Goal: Information Seeking & Learning: Learn about a topic

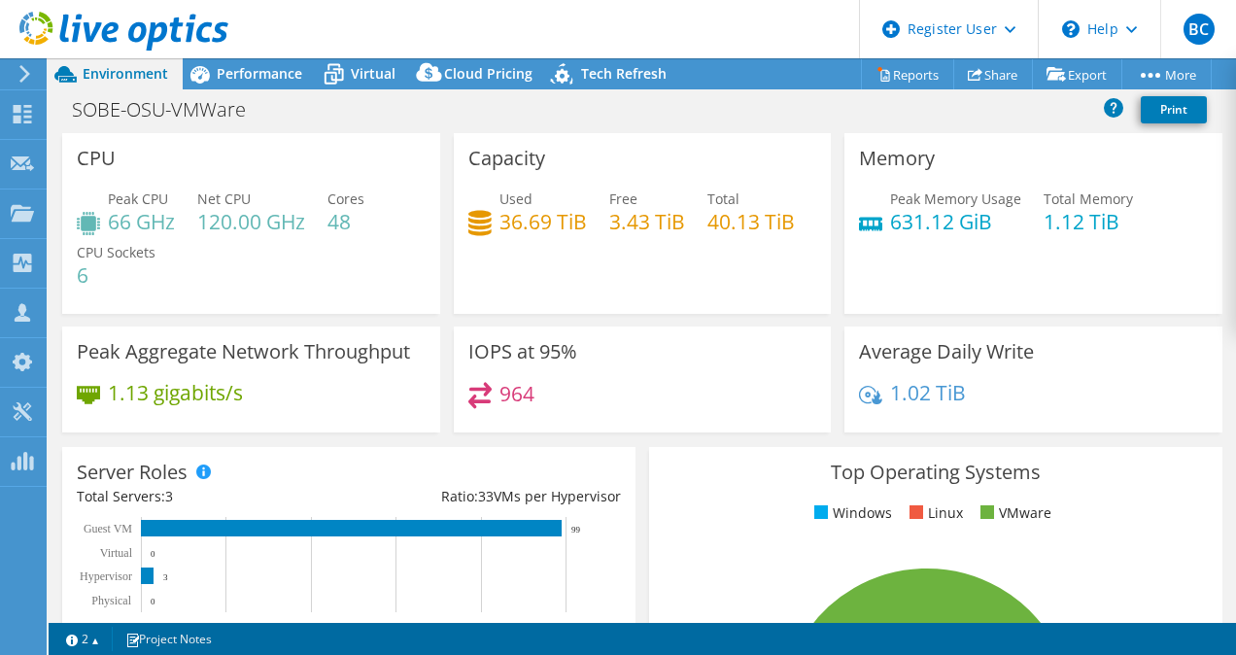
select select "USD"
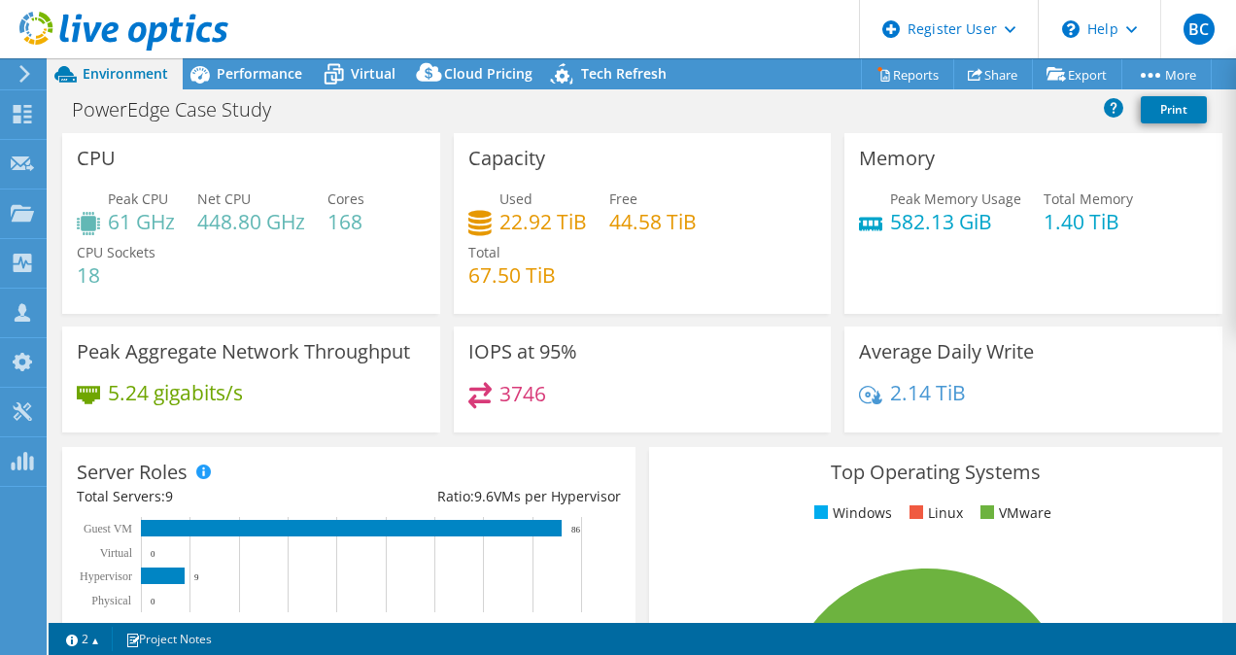
select select "USD"
click at [266, 67] on span "Performance" at bounding box center [260, 73] width 86 height 18
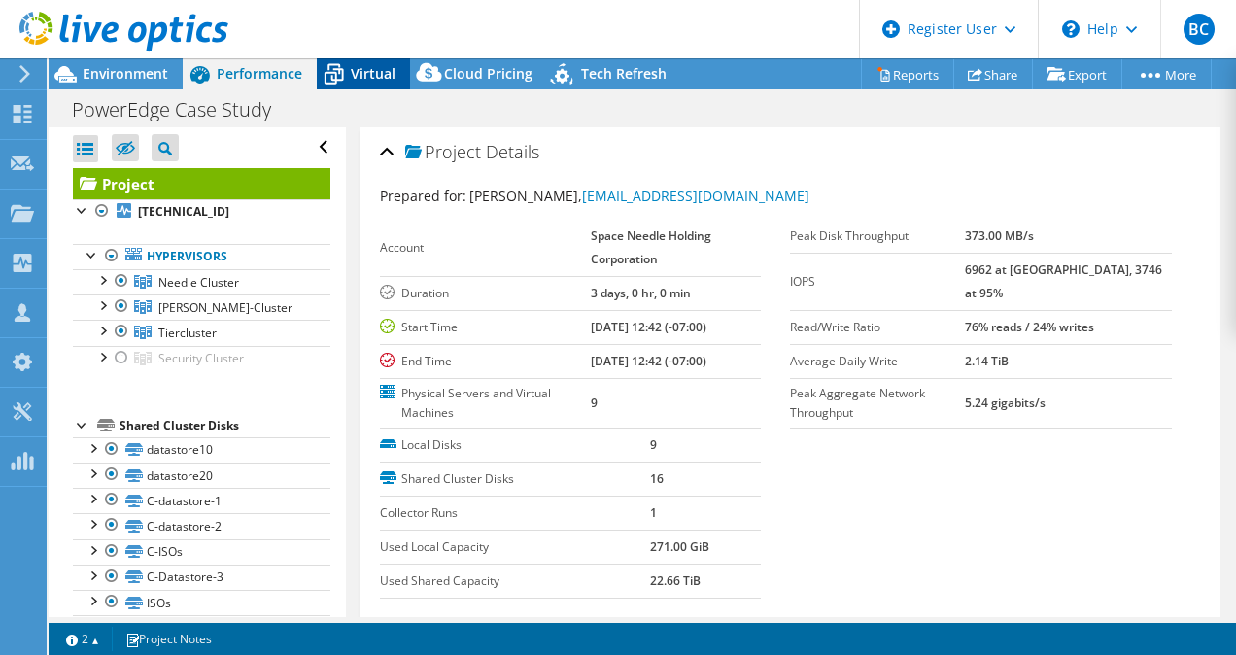
click at [360, 70] on span "Virtual" at bounding box center [373, 73] width 45 height 18
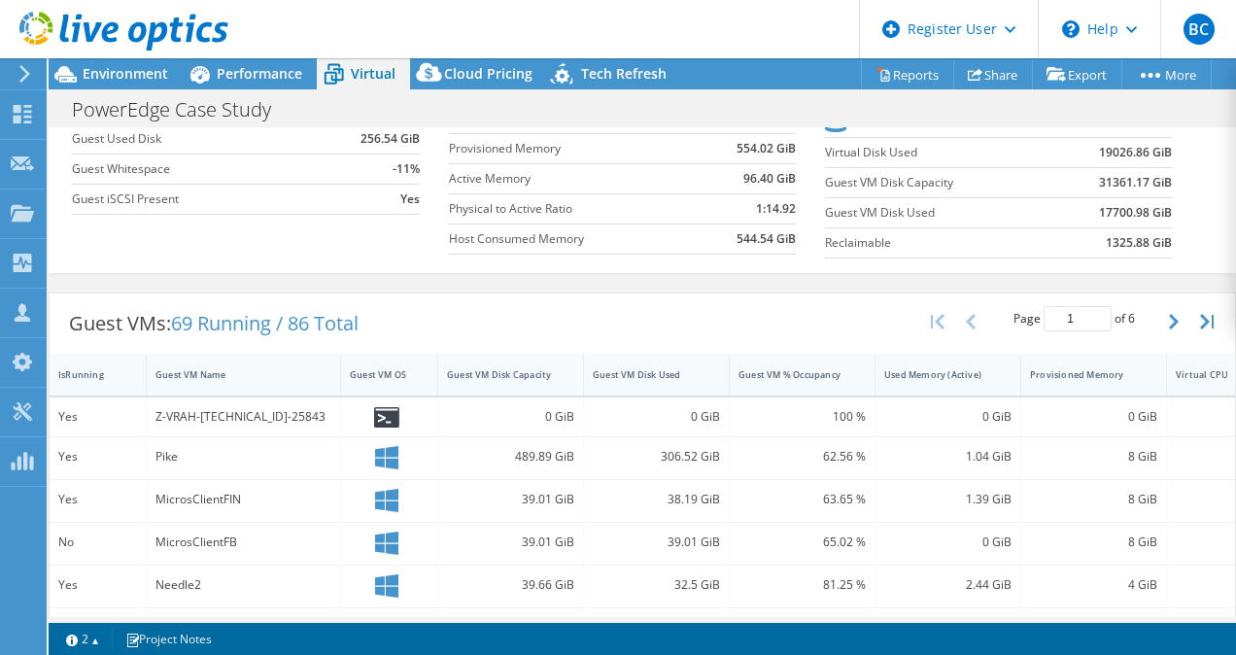
scroll to position [291, 0]
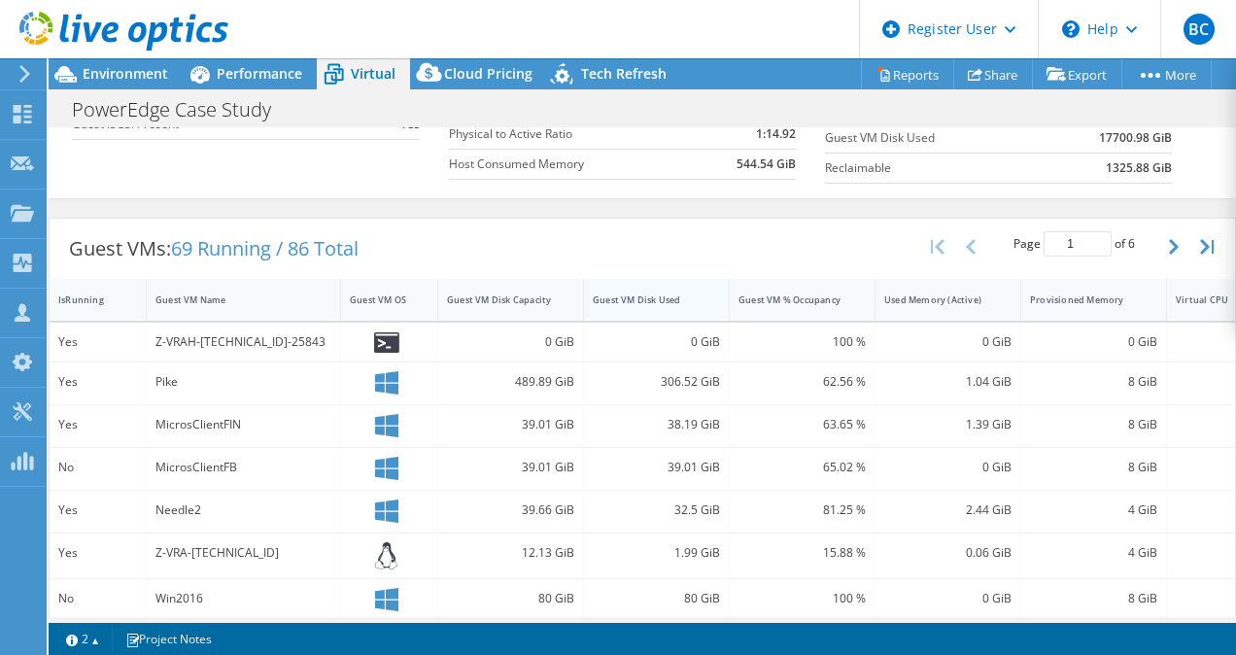
click at [706, 295] on div "Guest VM Disk Used" at bounding box center [657, 300] width 146 height 42
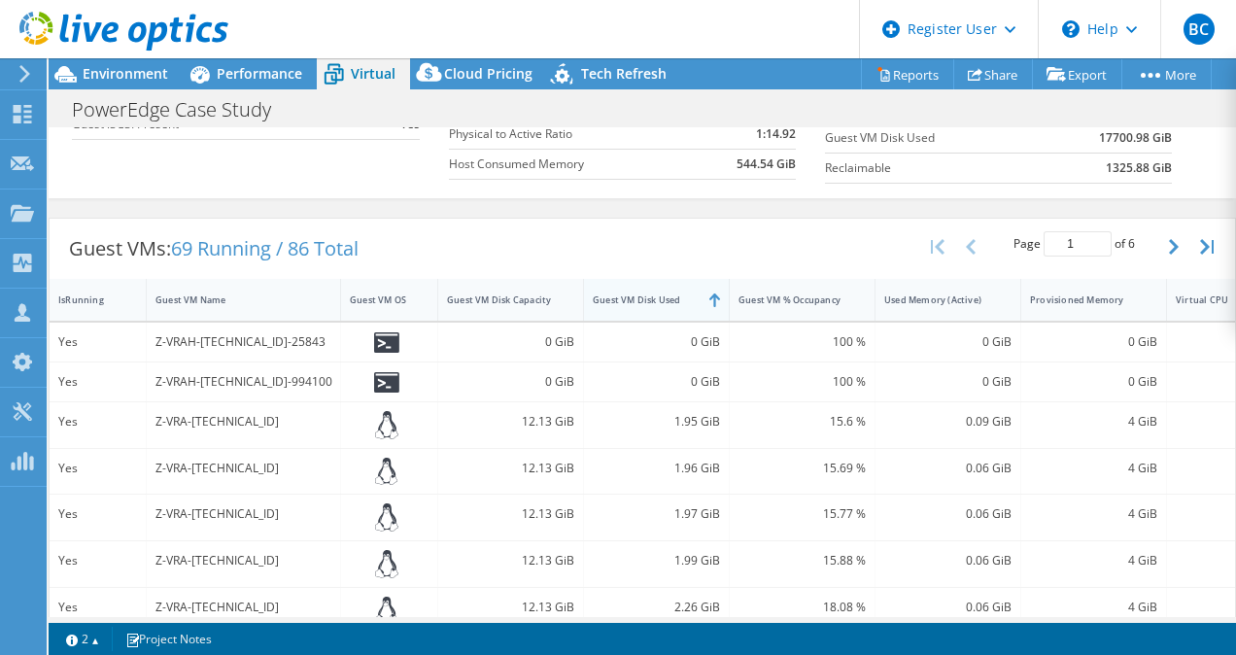
click at [706, 295] on div "Guest VM Disk Used" at bounding box center [657, 300] width 146 height 42
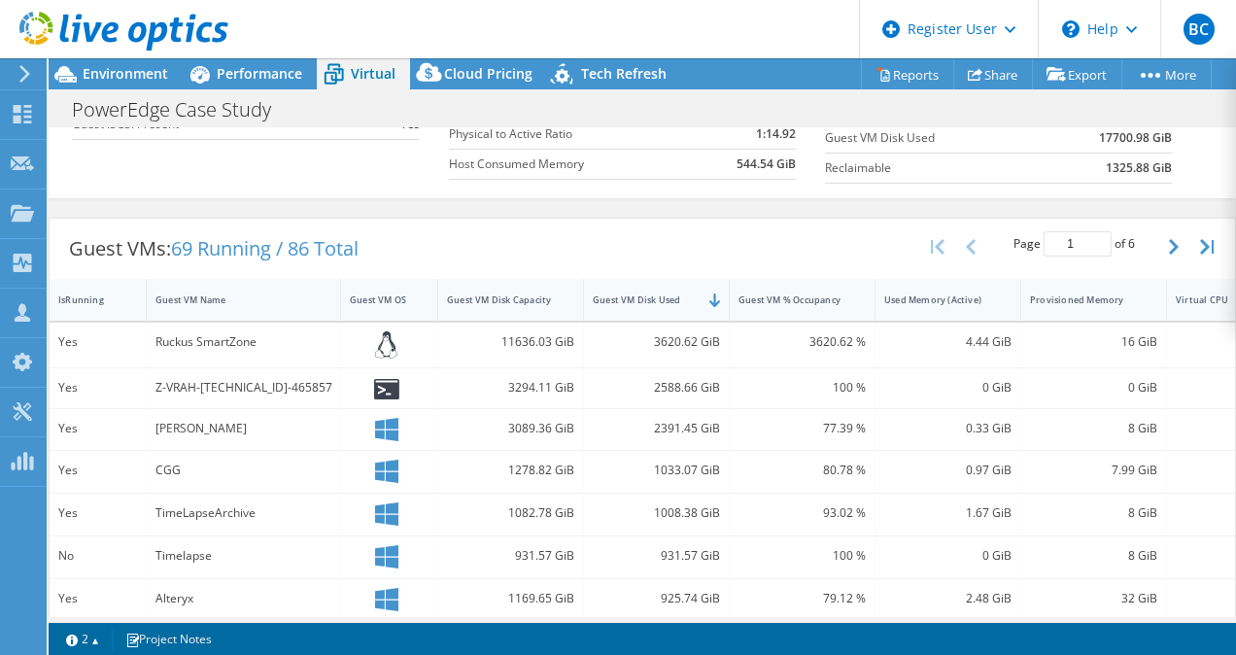
click at [707, 332] on div "3620.62 GiB" at bounding box center [656, 341] width 127 height 21
click at [698, 323] on div "3620.62 GiB" at bounding box center [657, 346] width 146 height 46
click at [691, 311] on div "Guest VM Disk Used" at bounding box center [657, 300] width 146 height 42
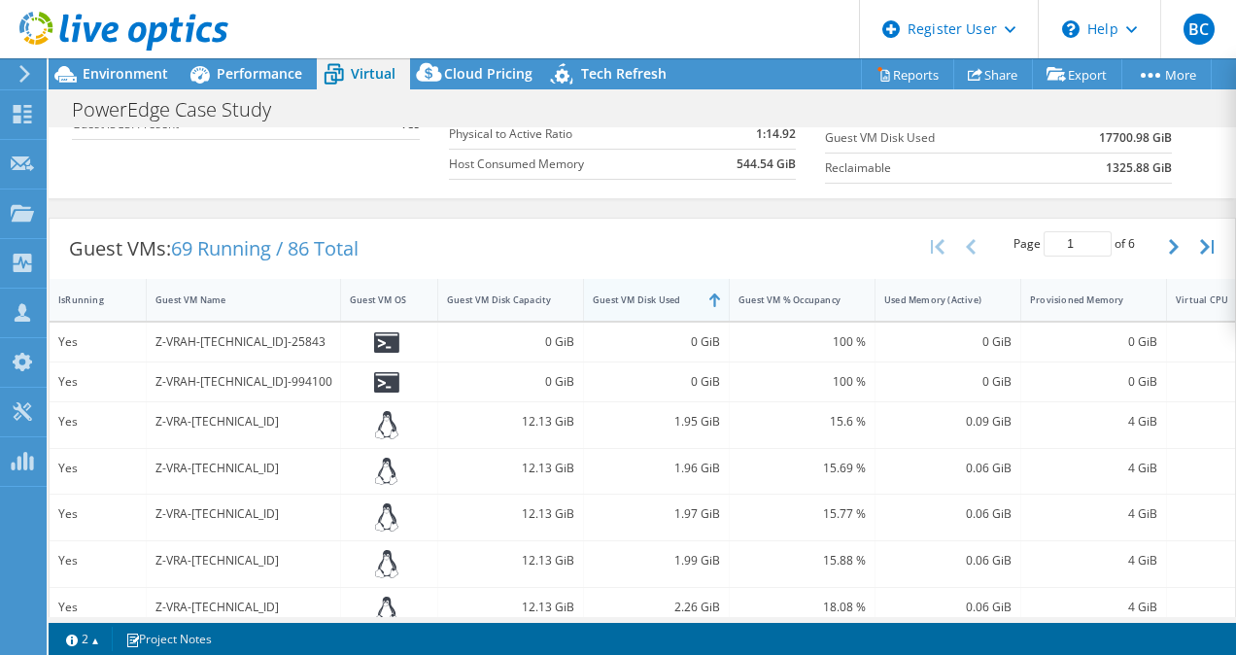
click at [690, 309] on div "Guest VM Disk Used" at bounding box center [657, 300] width 146 height 42
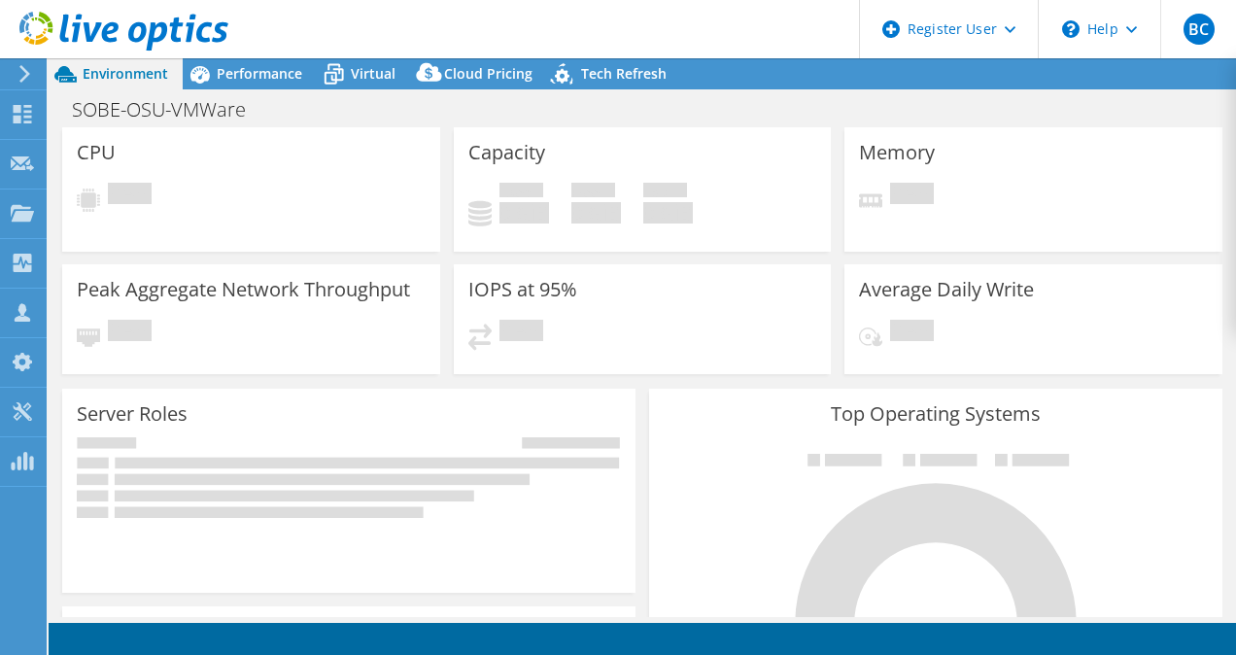
select select "USD"
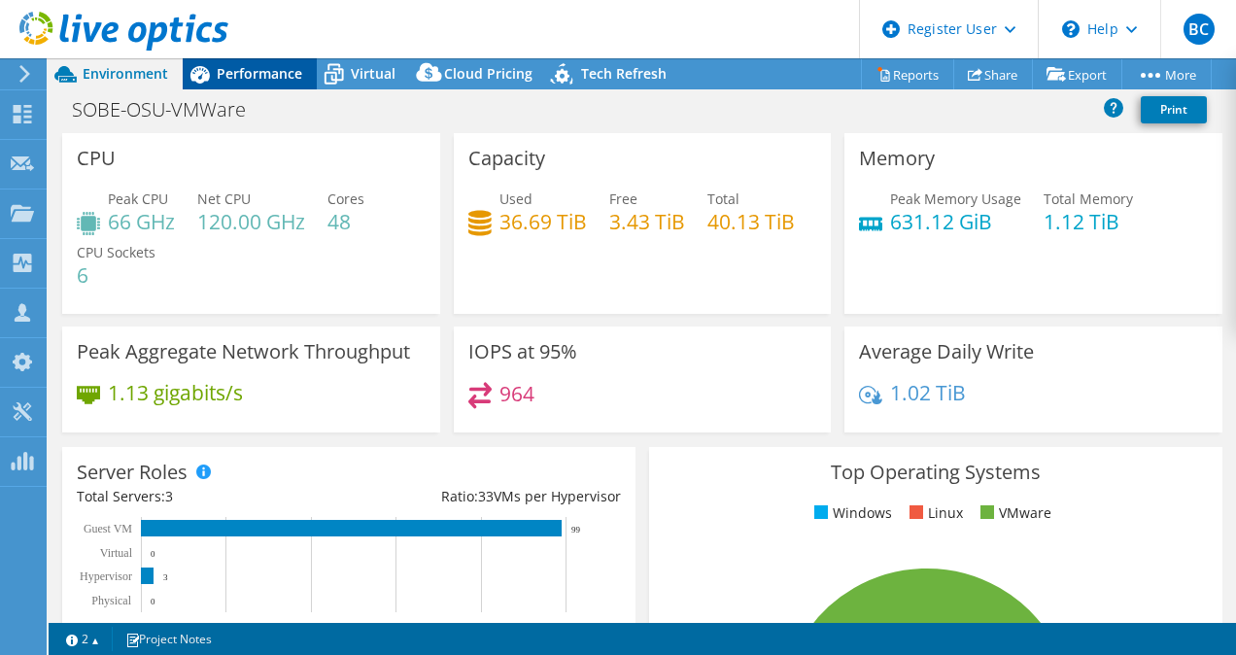
click at [300, 68] on span "Performance" at bounding box center [260, 73] width 86 height 18
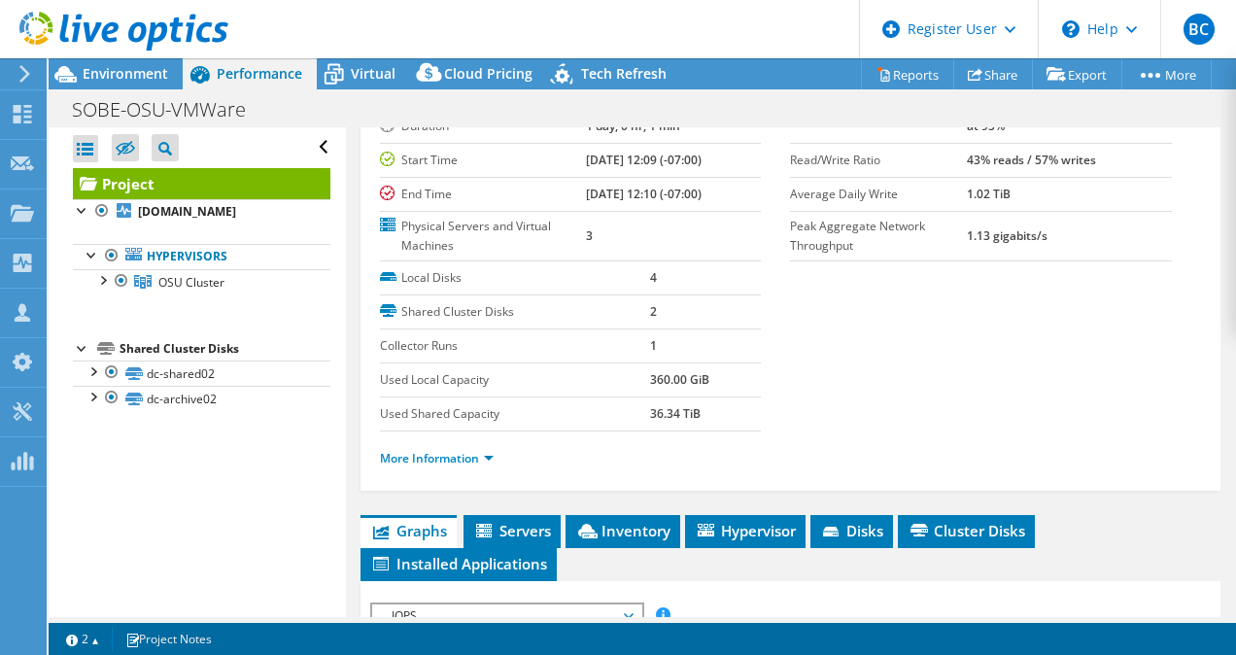
scroll to position [389, 0]
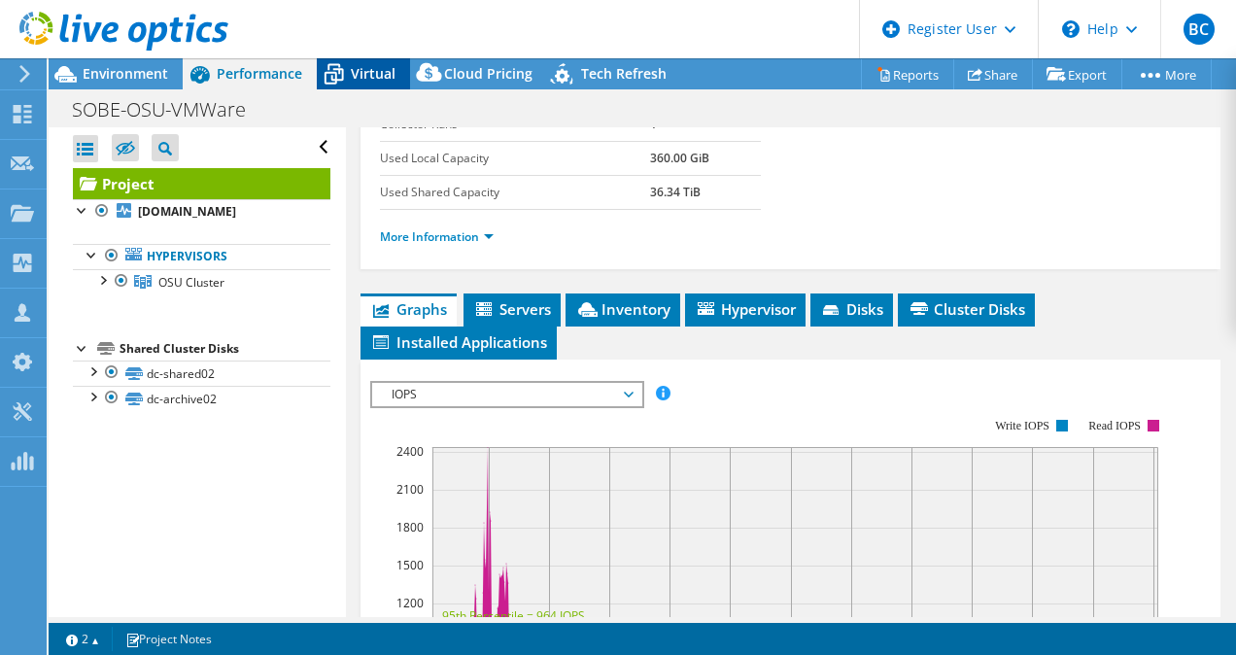
click at [352, 68] on span "Virtual" at bounding box center [373, 73] width 45 height 18
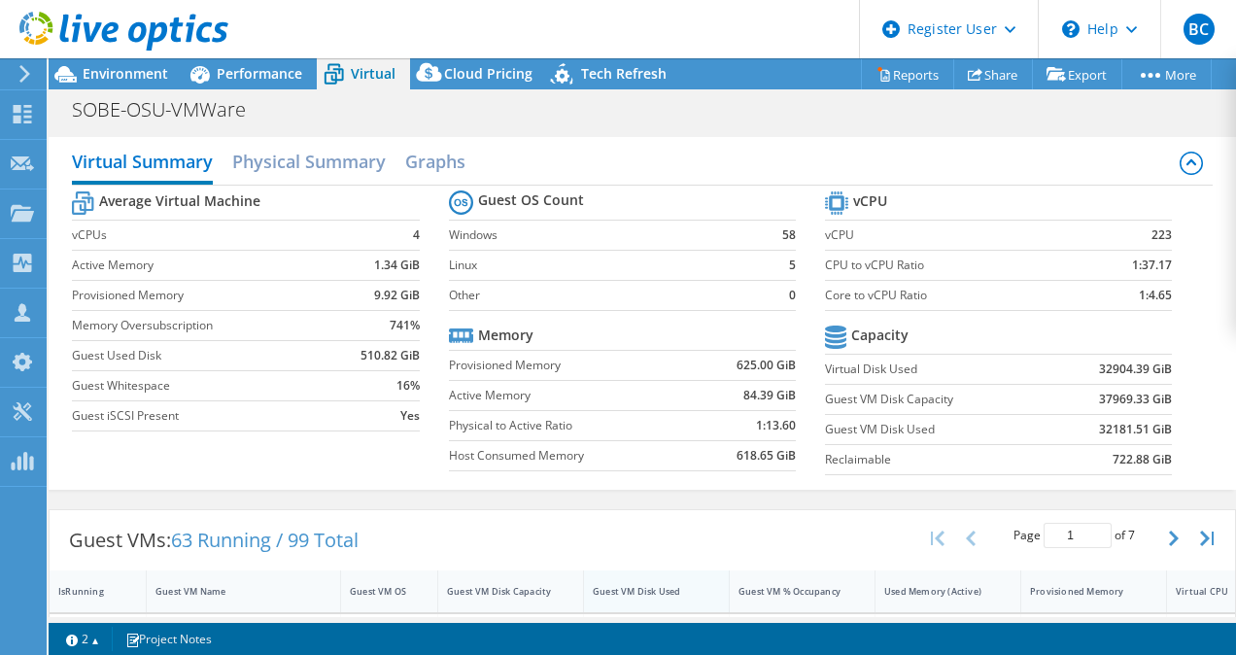
click at [699, 380] on td "84.39 GiB" at bounding box center [745, 395] width 101 height 30
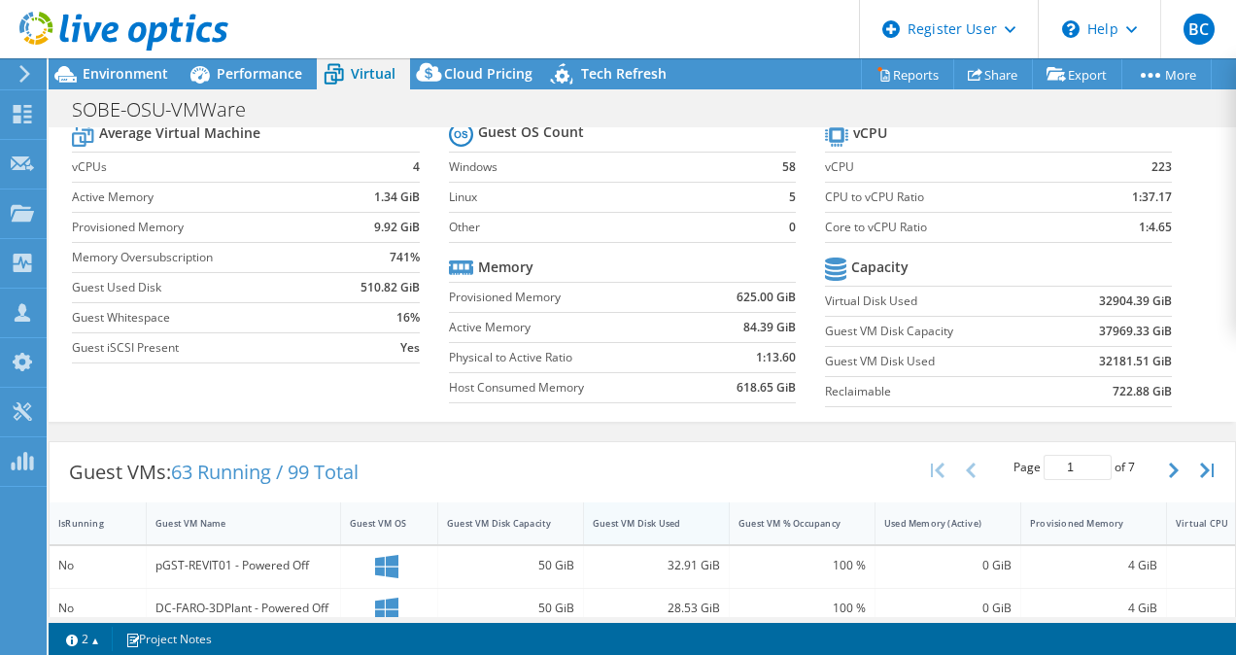
scroll to position [97, 0]
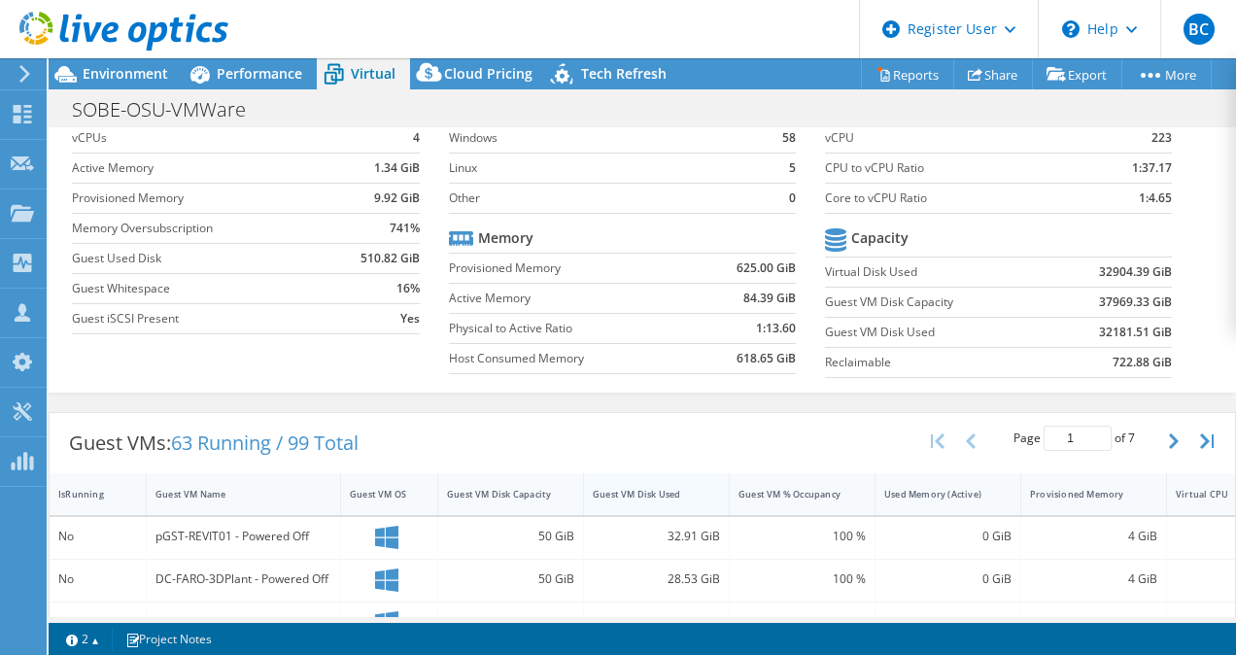
click at [647, 481] on div "Guest VM Disk Used" at bounding box center [644, 494] width 121 height 30
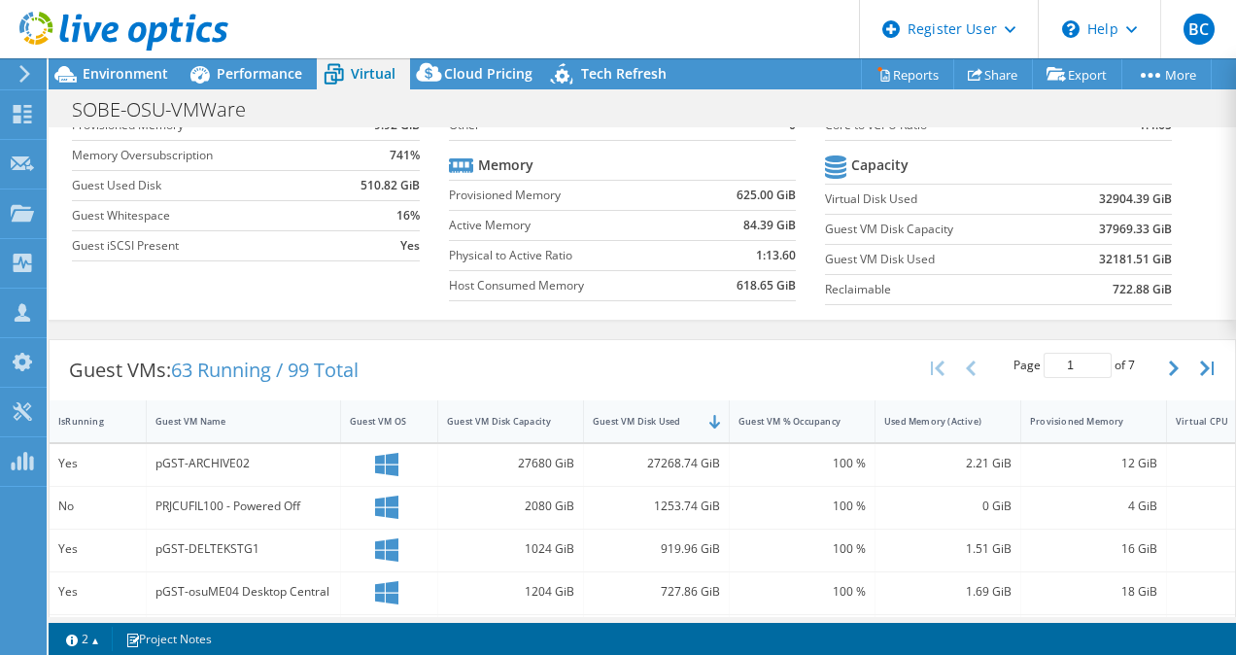
scroll to position [291, 0]
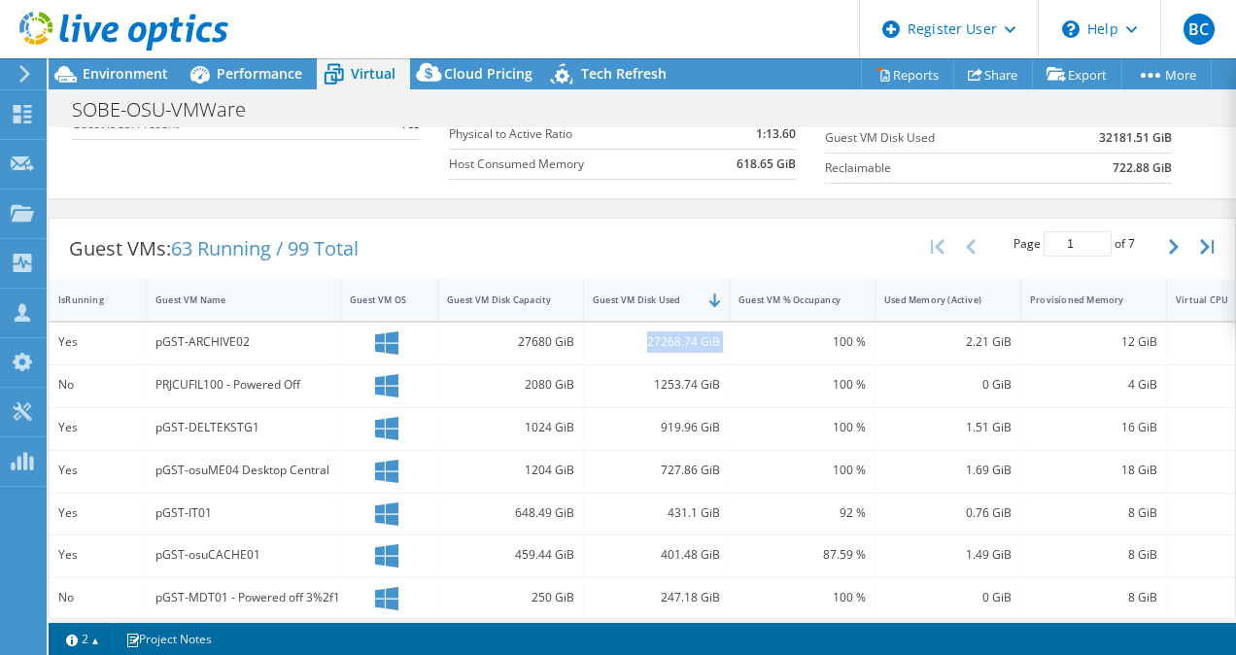
drag, startPoint x: 640, startPoint y: 336, endPoint x: 748, endPoint y: 331, distance: 108.0
click at [748, 331] on div "Yes pGST-ARCHIVE02 27680 GiB 27268.74 GiB 100 % 2.21 GiB 12 GiB 4 VMware" at bounding box center [706, 344] width 1312 height 42
drag, startPoint x: 748, startPoint y: 331, endPoint x: 685, endPoint y: 198, distance: 147.3
click at [686, 198] on div "Virtual Summary Physical Summary Graphs Average Virtual Machine vCPUs 4 Active …" at bounding box center [642, 22] width 1187 height 372
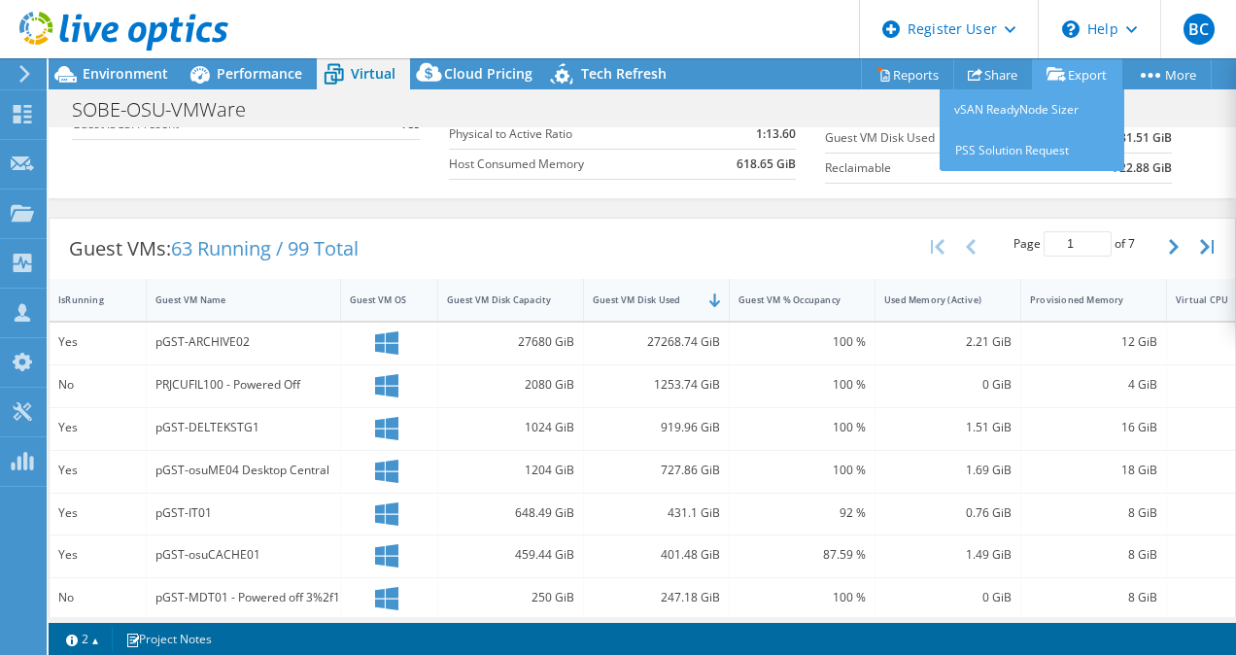
click at [1066, 60] on link "Export" at bounding box center [1077, 74] width 90 height 30
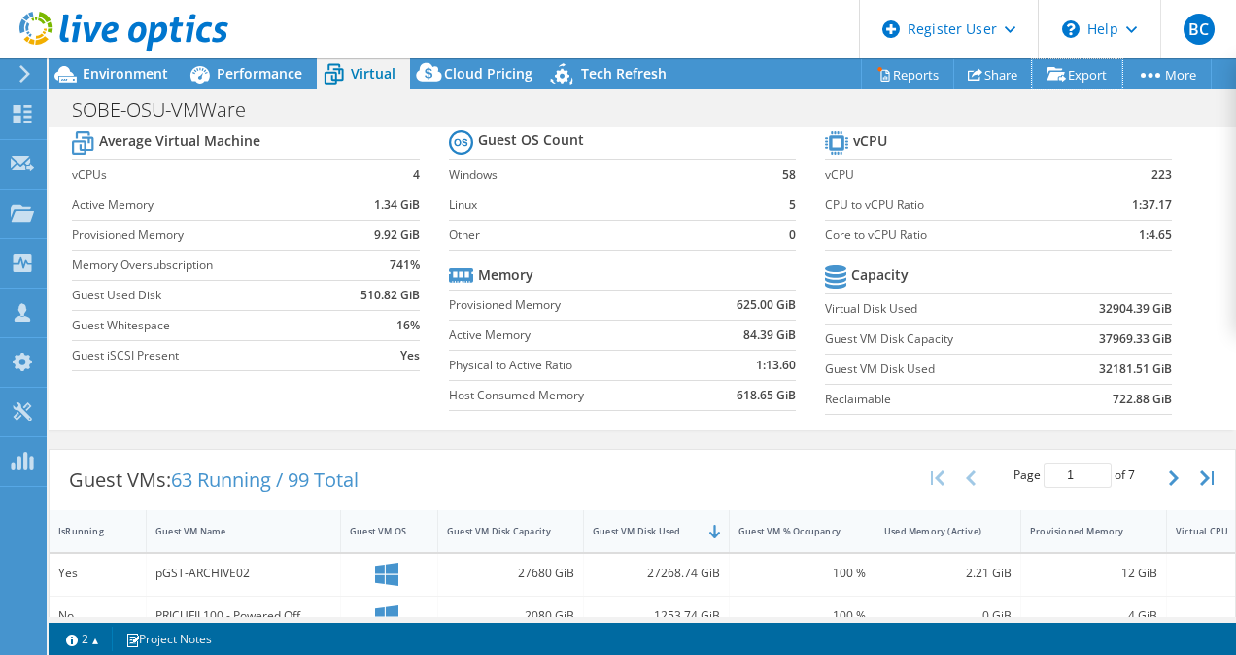
scroll to position [0, 0]
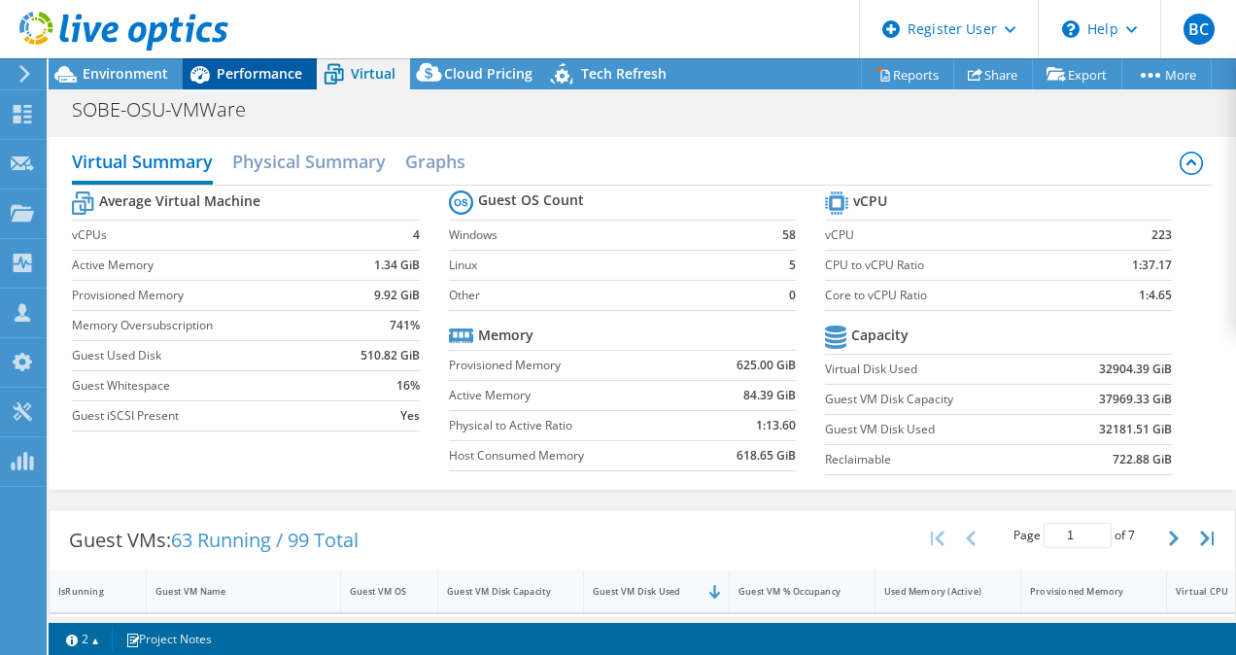
click at [270, 76] on span "Performance" at bounding box center [260, 73] width 86 height 18
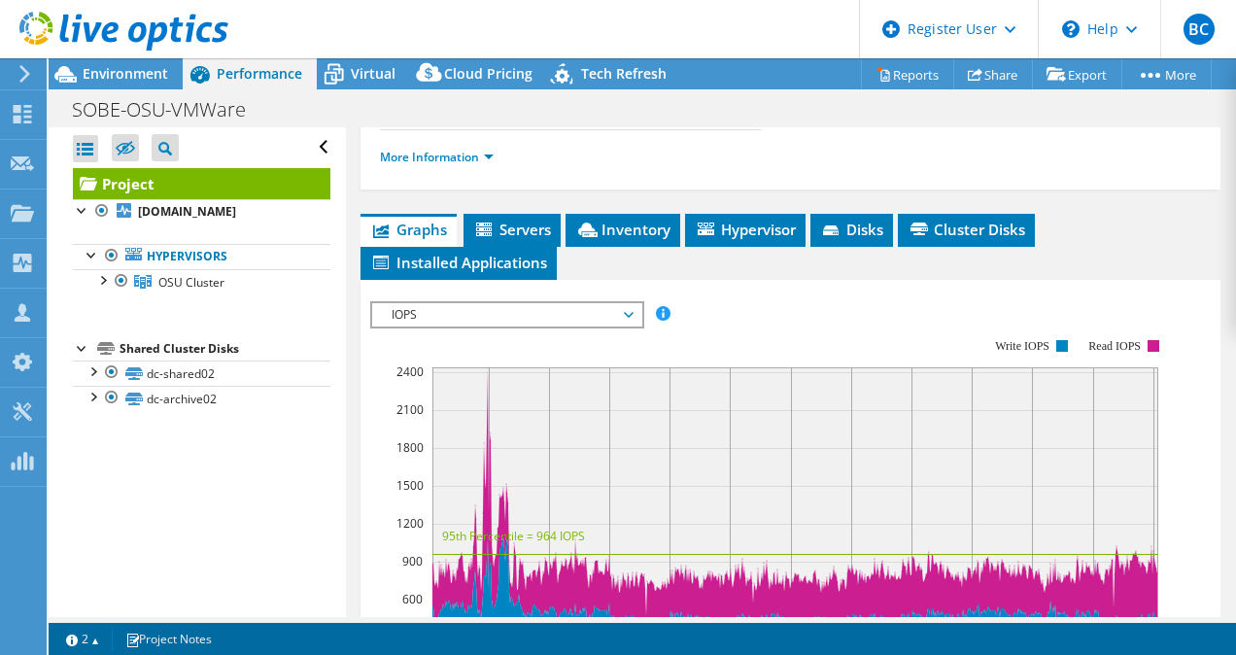
scroll to position [583, 0]
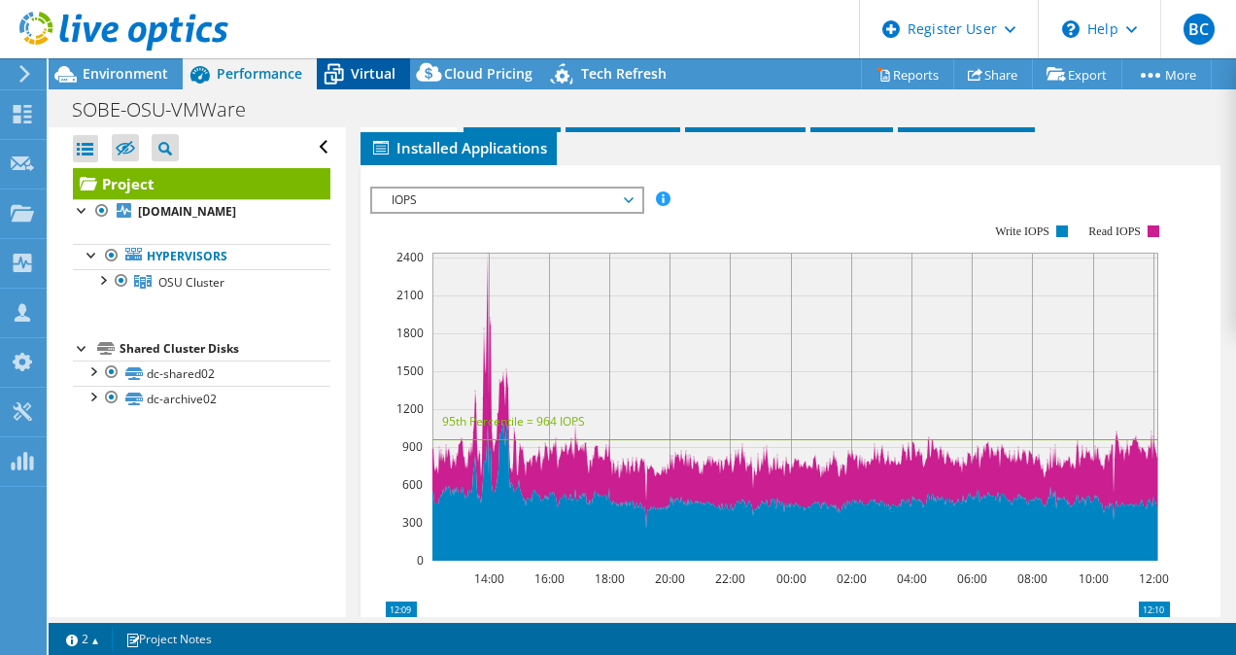
click at [389, 74] on span "Virtual" at bounding box center [373, 73] width 45 height 18
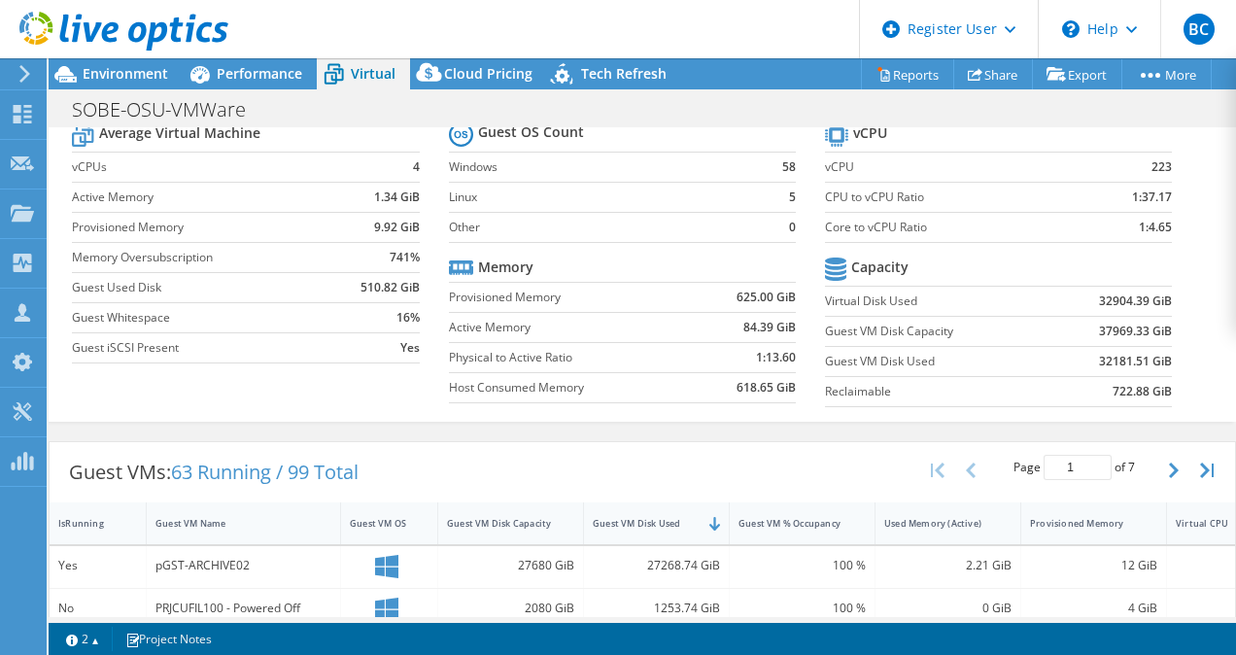
scroll to position [97, 0]
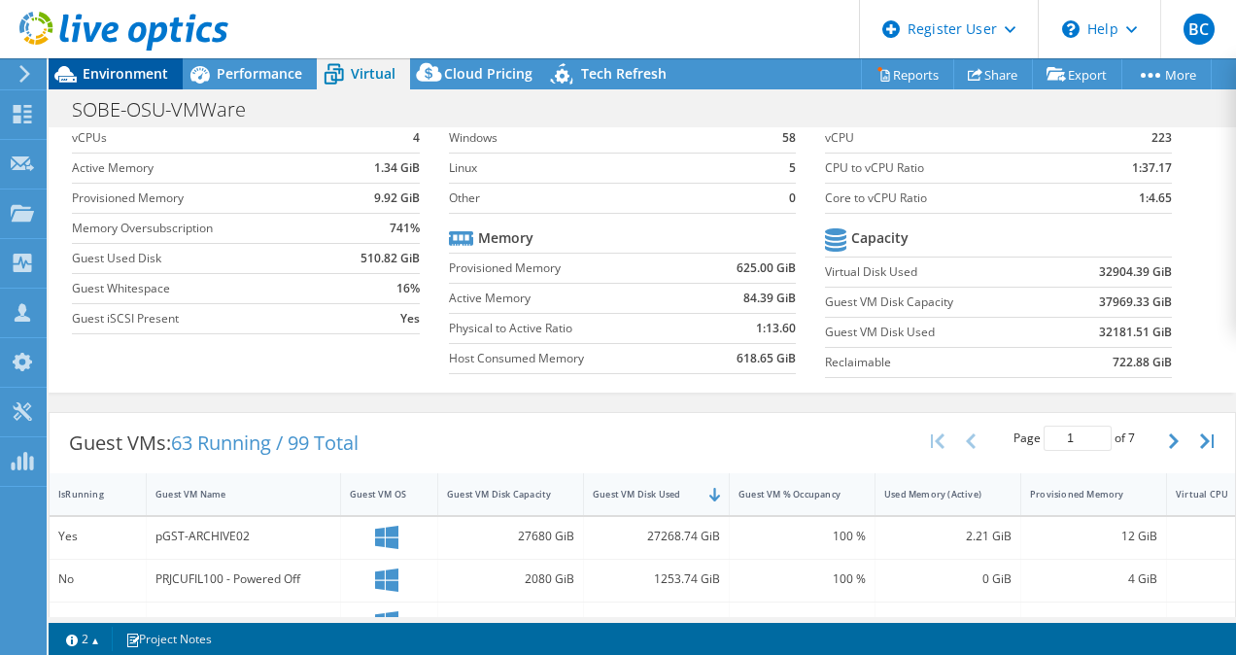
click at [120, 71] on span "Environment" at bounding box center [126, 73] width 86 height 18
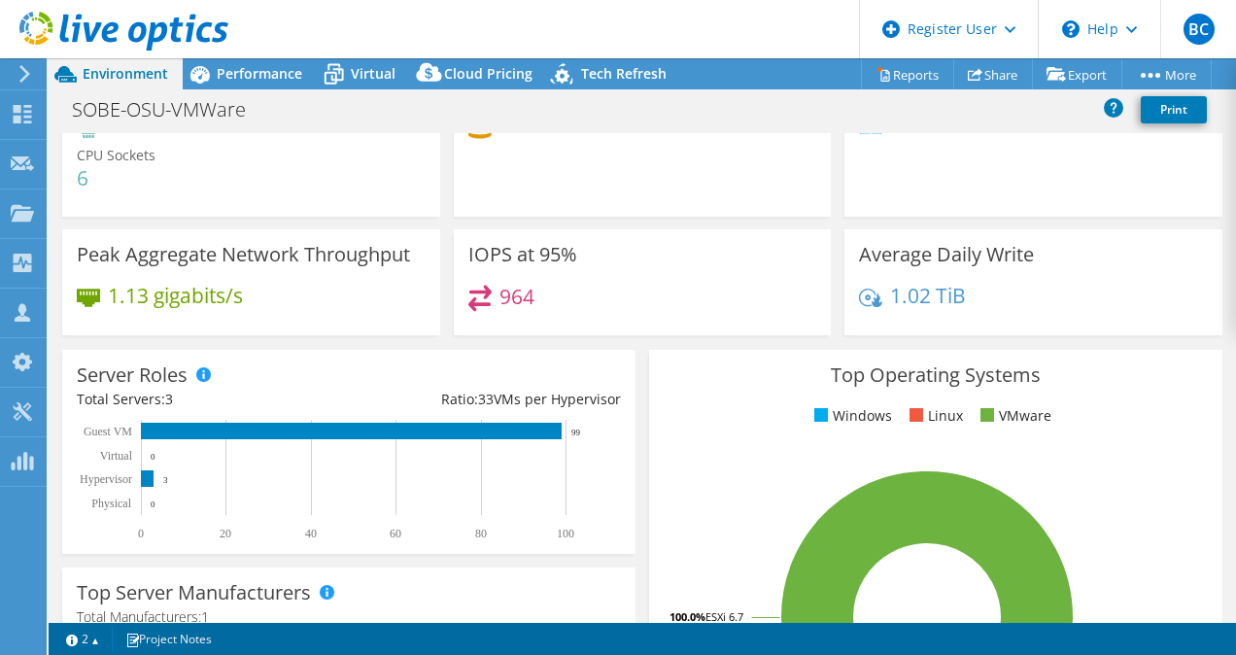
scroll to position [0, 0]
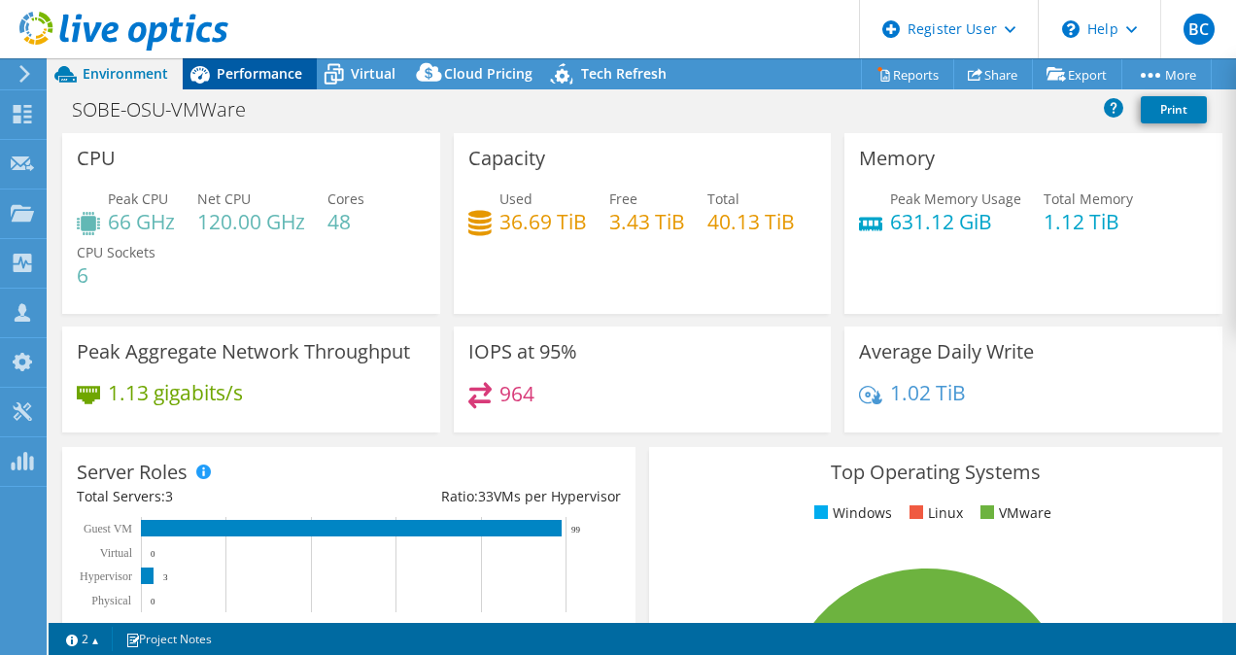
click at [242, 65] on span "Performance" at bounding box center [260, 73] width 86 height 18
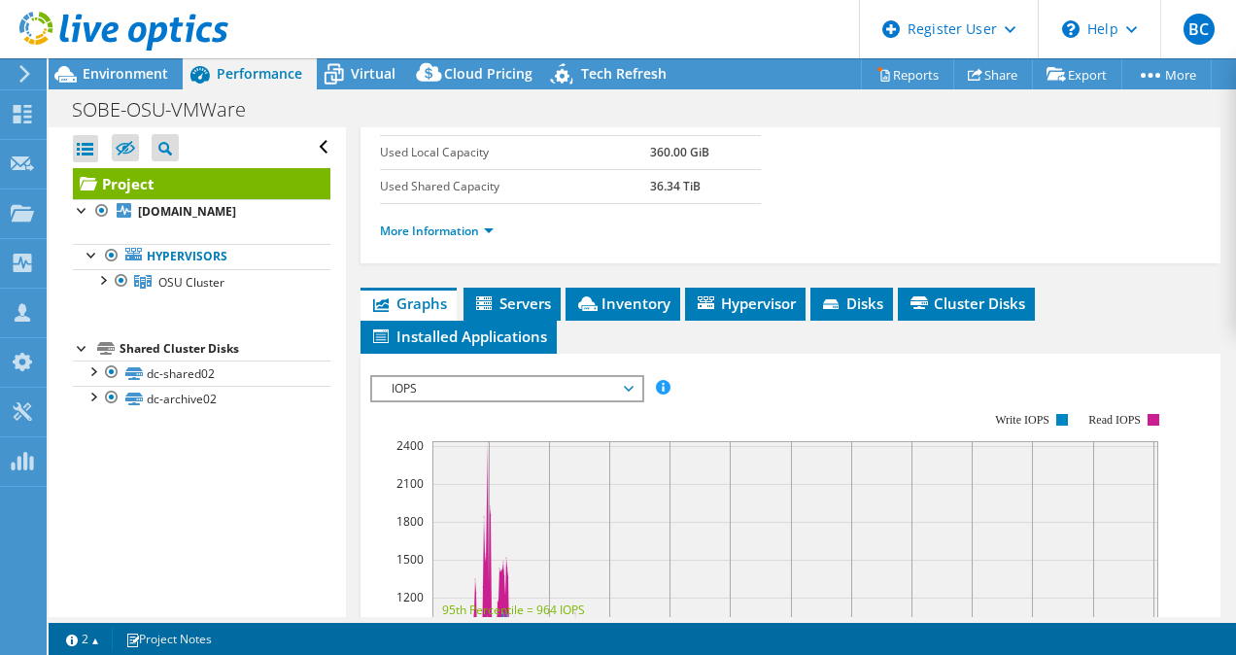
scroll to position [389, 0]
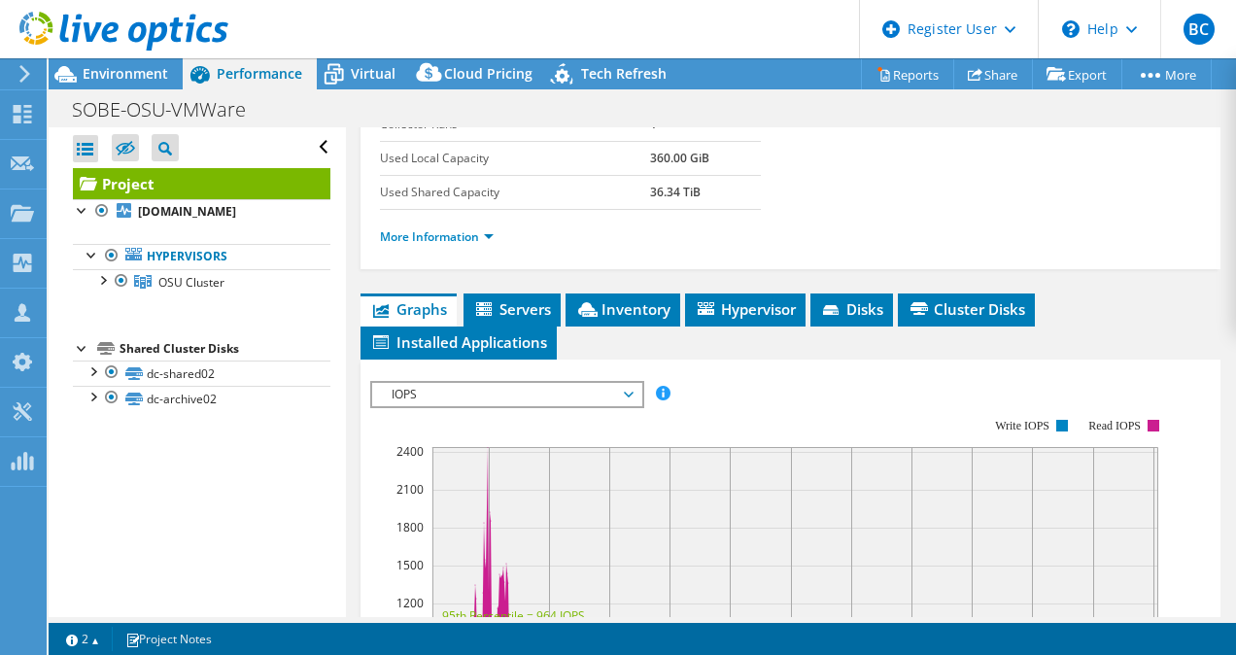
click at [614, 282] on div "Project Details Prepared for: Rick Goodman, rick.goodman@salasobrien.com Accoun…" at bounding box center [791, 459] width 890 height 1440
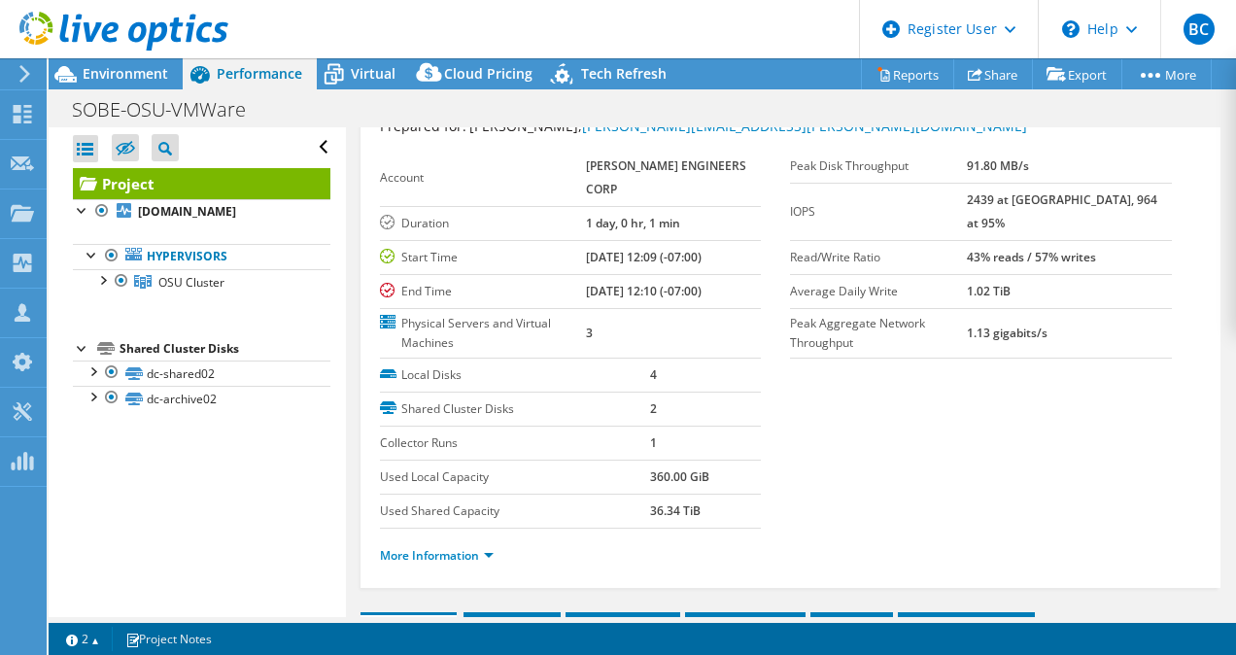
scroll to position [97, 0]
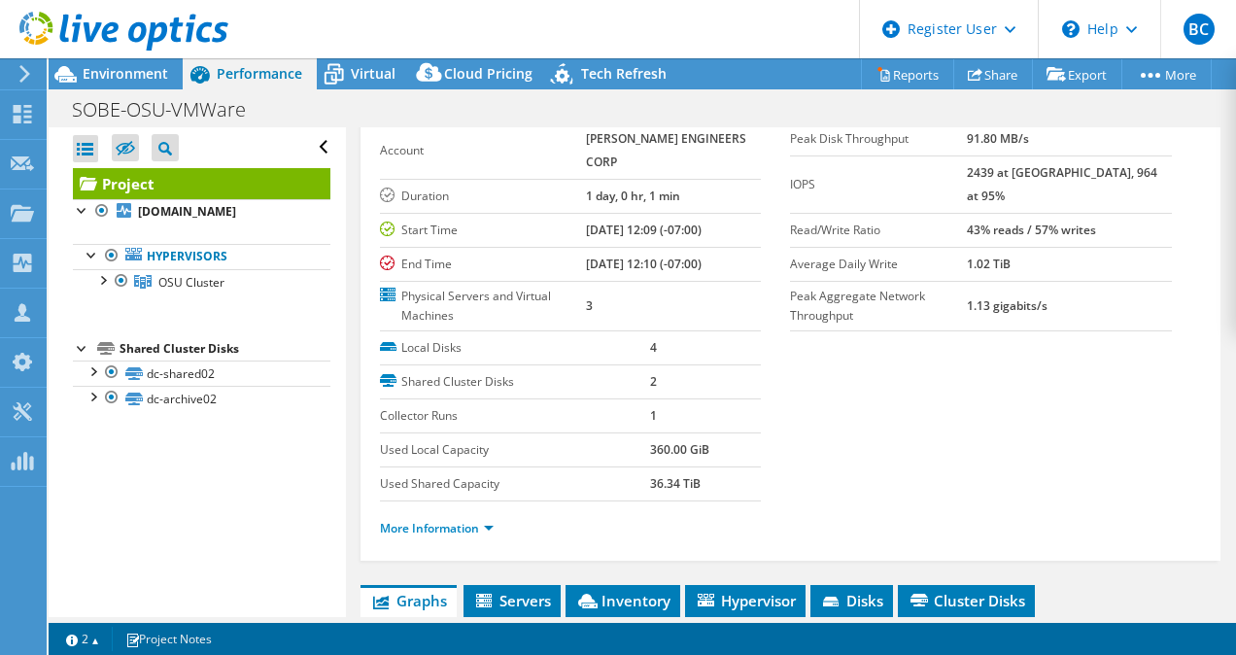
click at [158, 63] on div at bounding box center [114, 32] width 228 height 65
click at [155, 64] on div at bounding box center [114, 32] width 228 height 65
click at [152, 68] on span "Environment" at bounding box center [126, 73] width 86 height 18
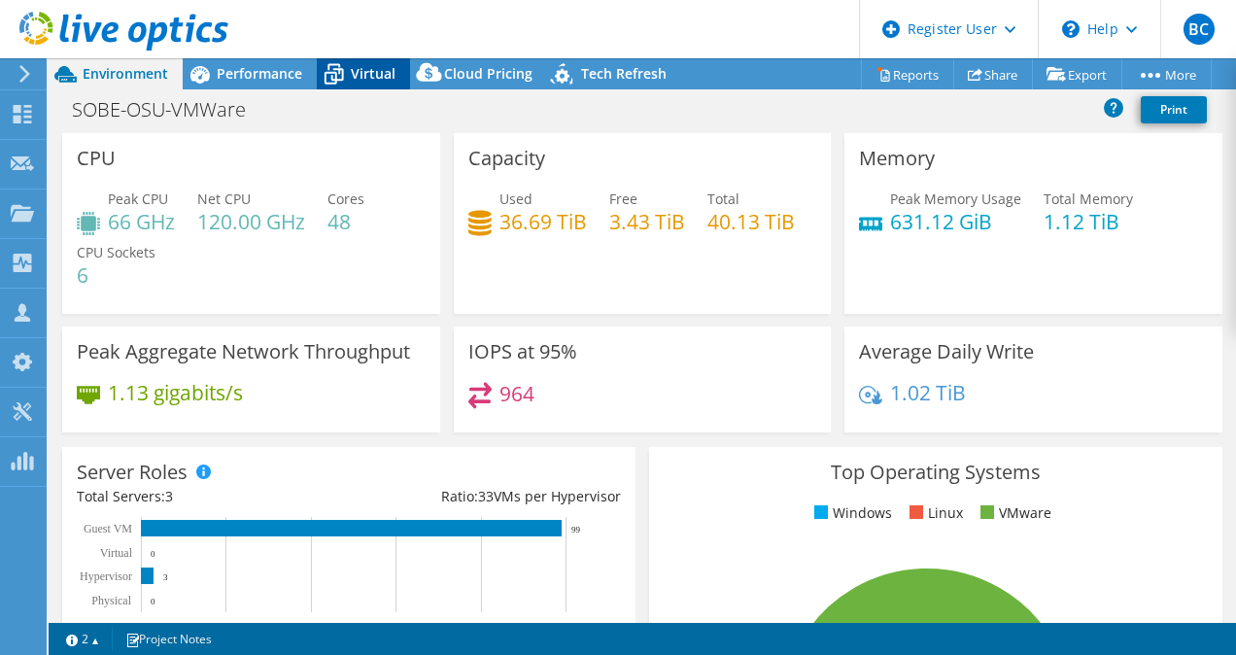
click at [350, 82] on icon at bounding box center [334, 74] width 34 height 34
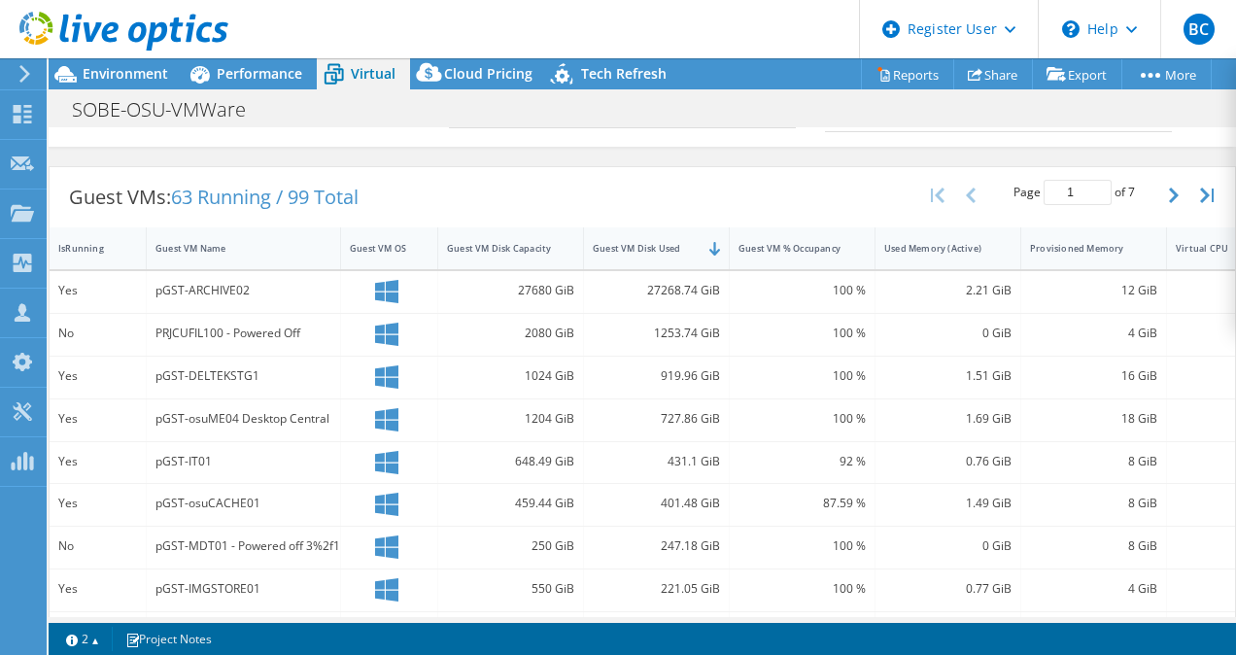
scroll to position [389, 0]
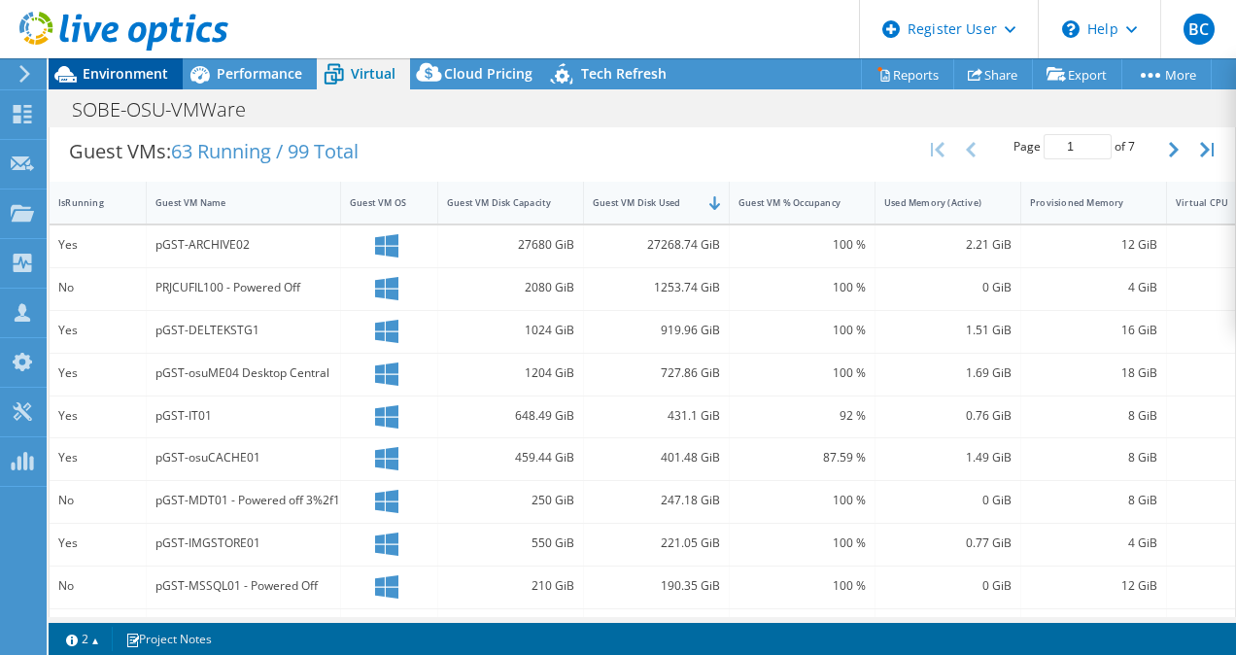
click at [116, 70] on span "Environment" at bounding box center [126, 73] width 86 height 18
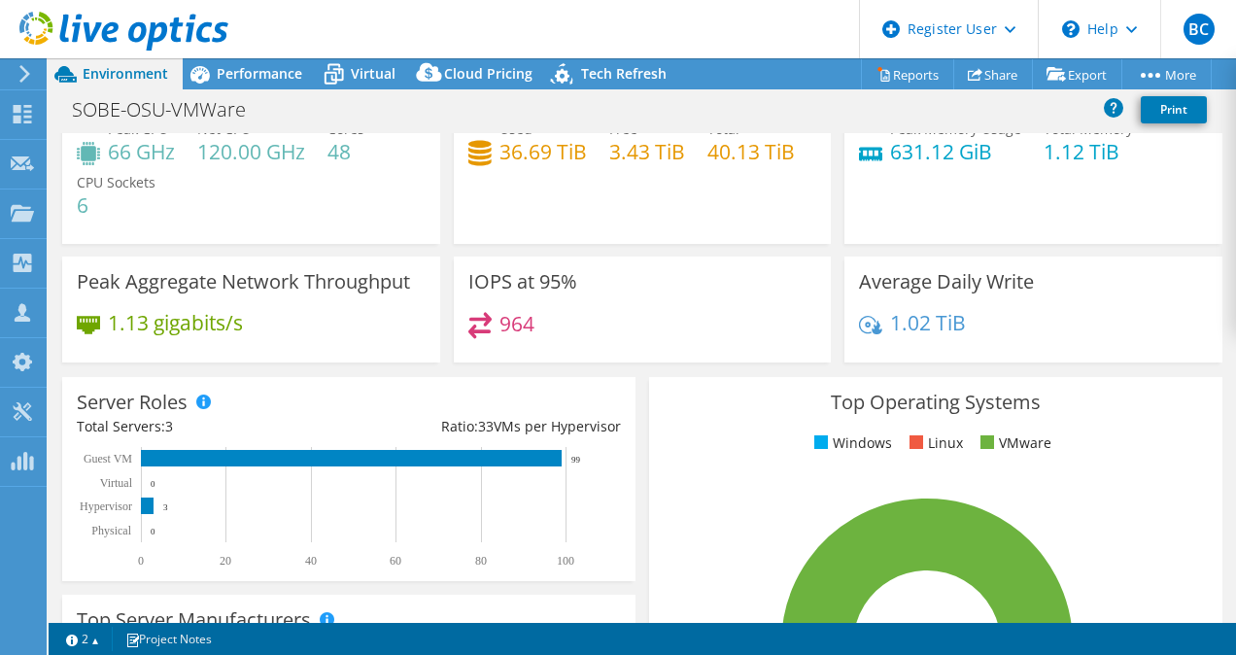
scroll to position [0, 0]
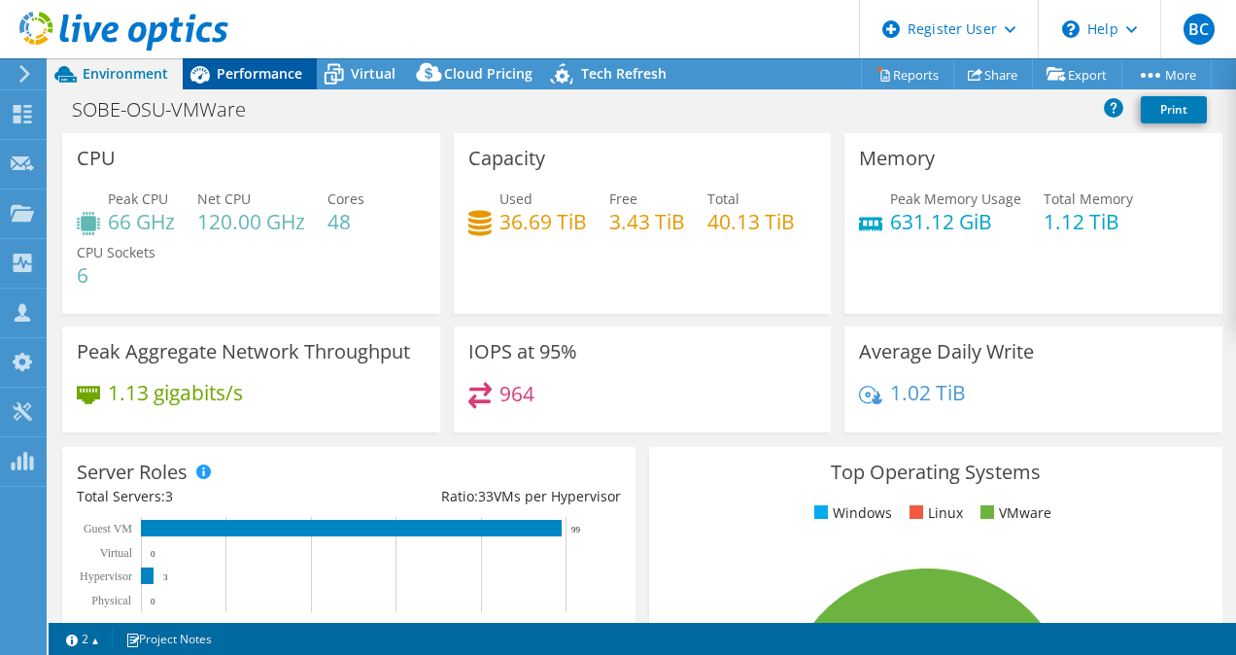
click at [253, 73] on span "Performance" at bounding box center [260, 73] width 86 height 18
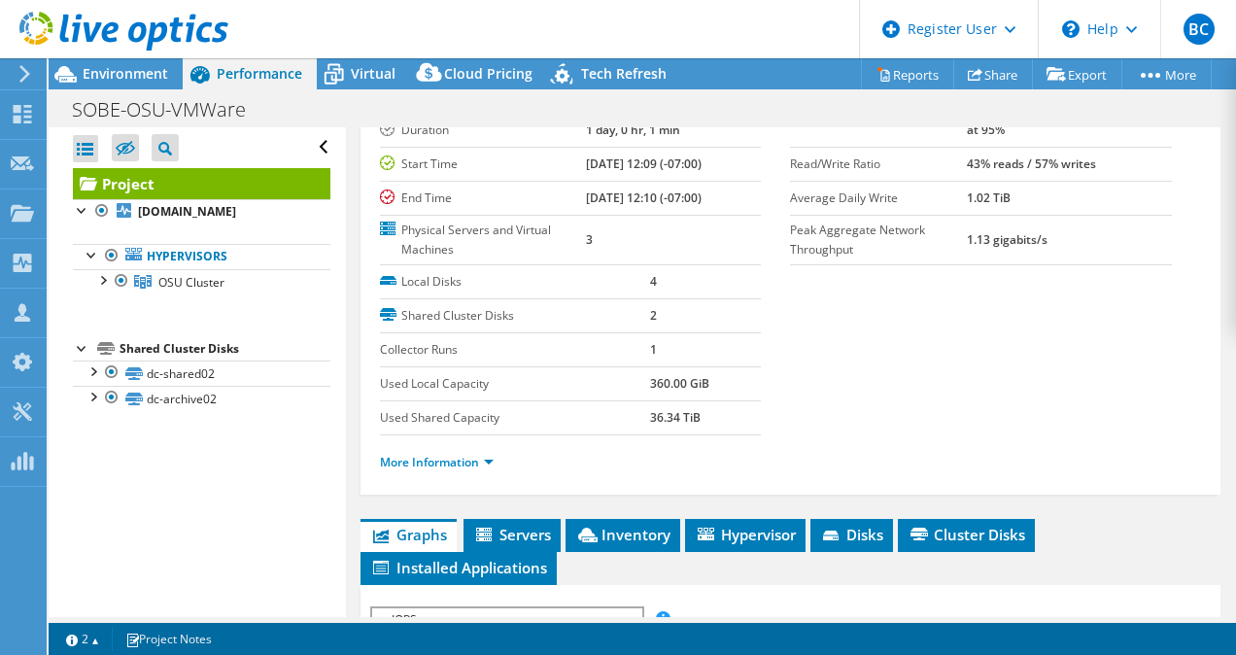
scroll to position [291, 0]
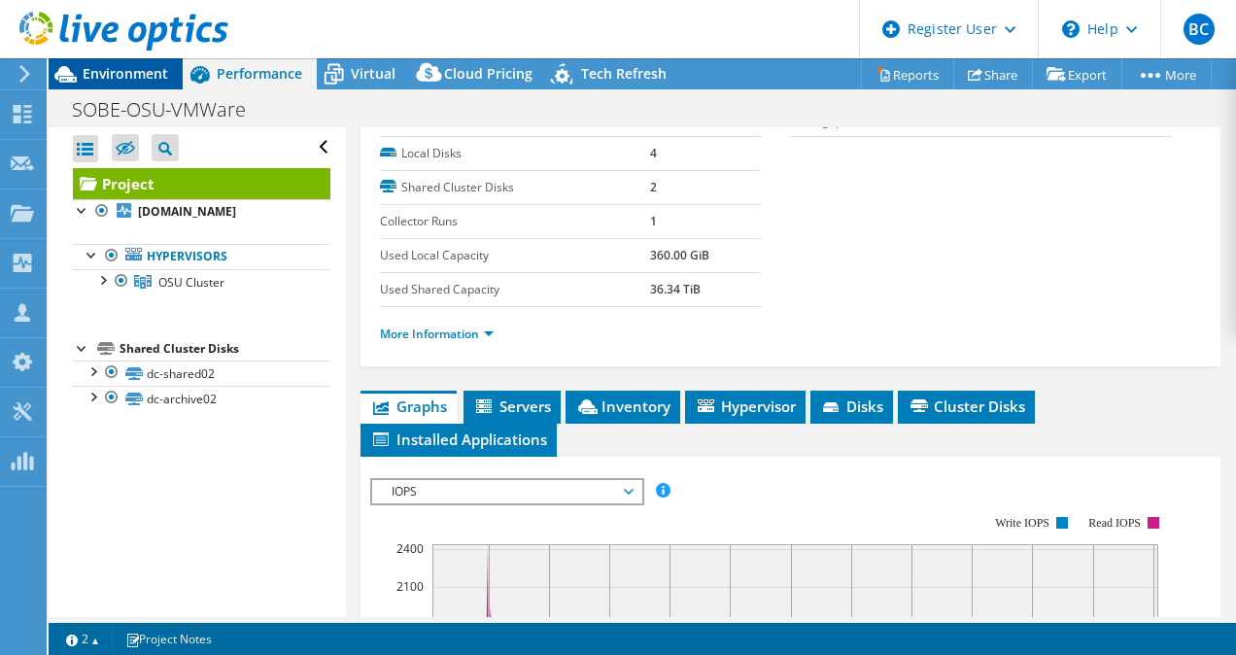
click at [72, 75] on icon at bounding box center [65, 74] width 22 height 17
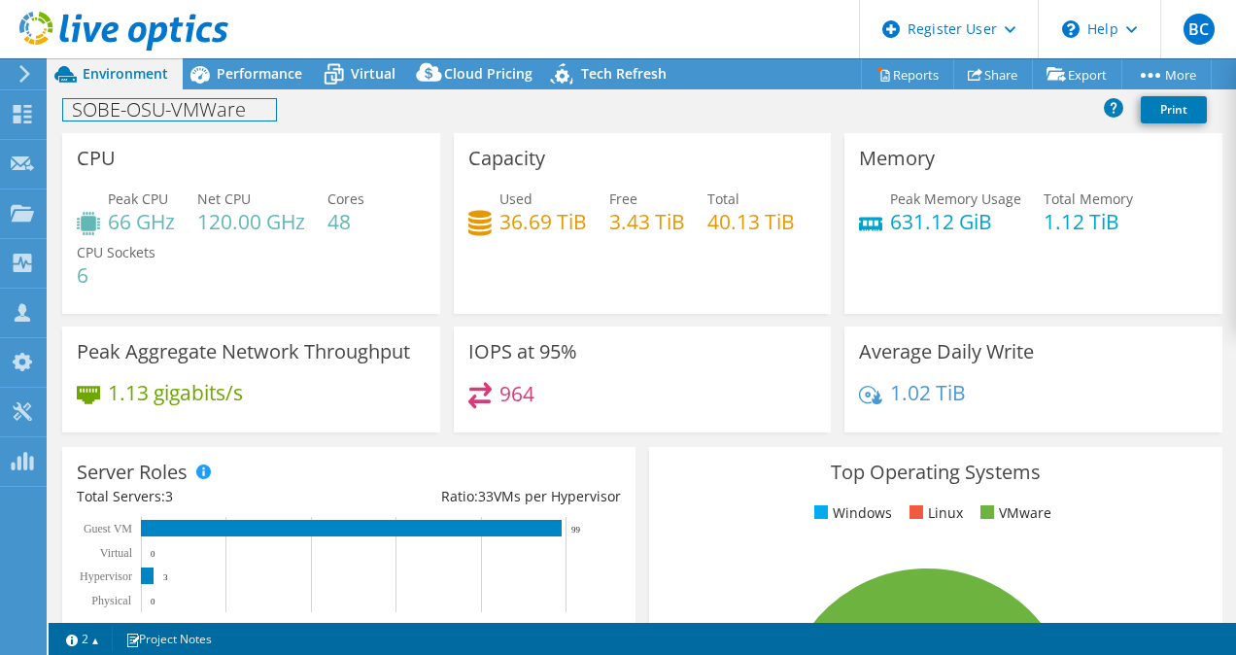
click at [254, 95] on div "SOBE-OSU-VMWare Print" at bounding box center [642, 109] width 1187 height 36
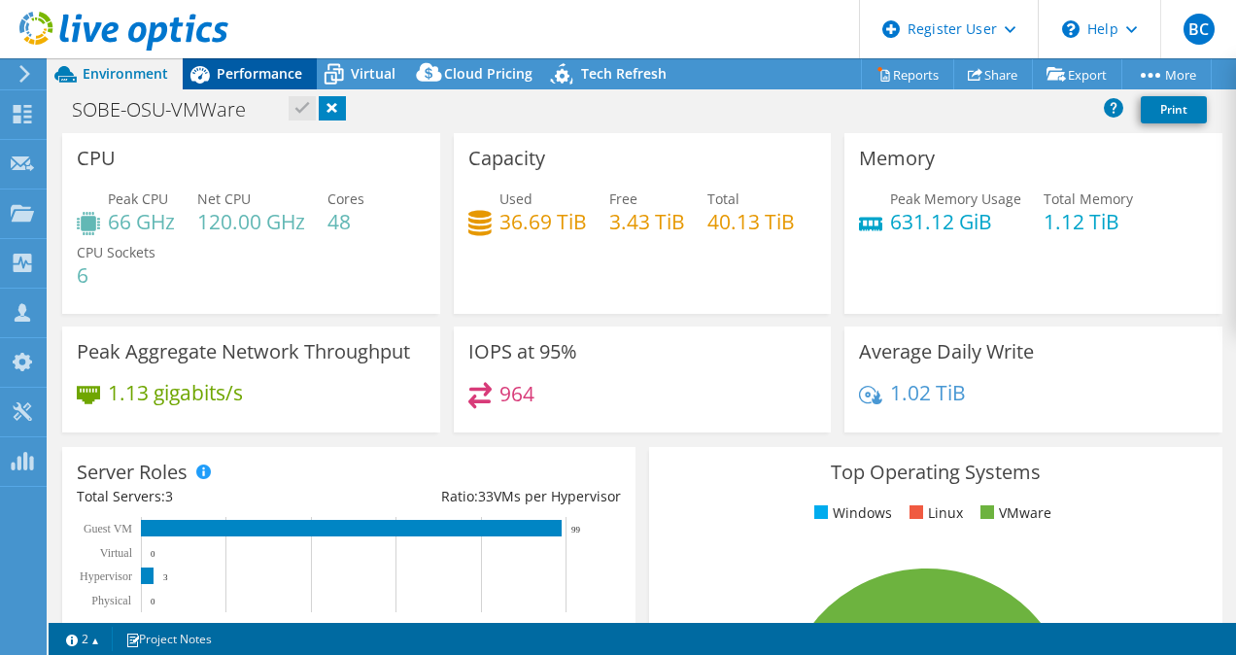
click at [253, 81] on span "Performance" at bounding box center [260, 73] width 86 height 18
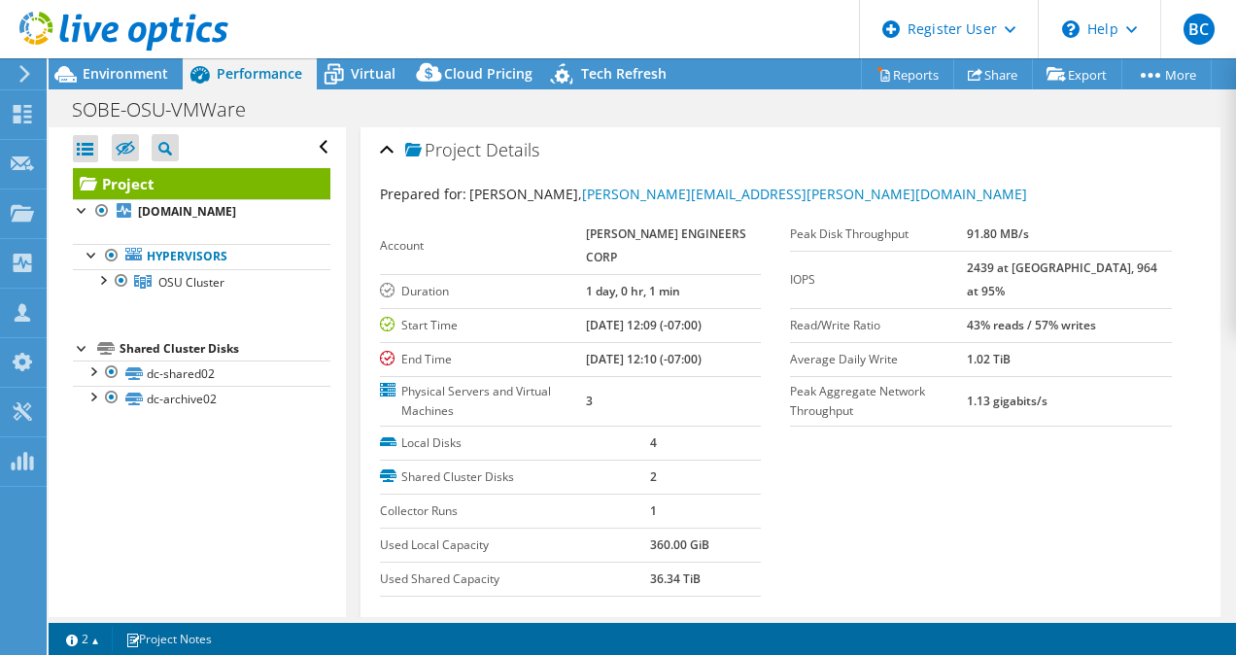
scroll to position [0, 0]
click at [133, 56] on div at bounding box center [114, 32] width 228 height 65
click at [128, 64] on div at bounding box center [114, 32] width 228 height 65
click at [126, 74] on span "Environment" at bounding box center [126, 73] width 86 height 18
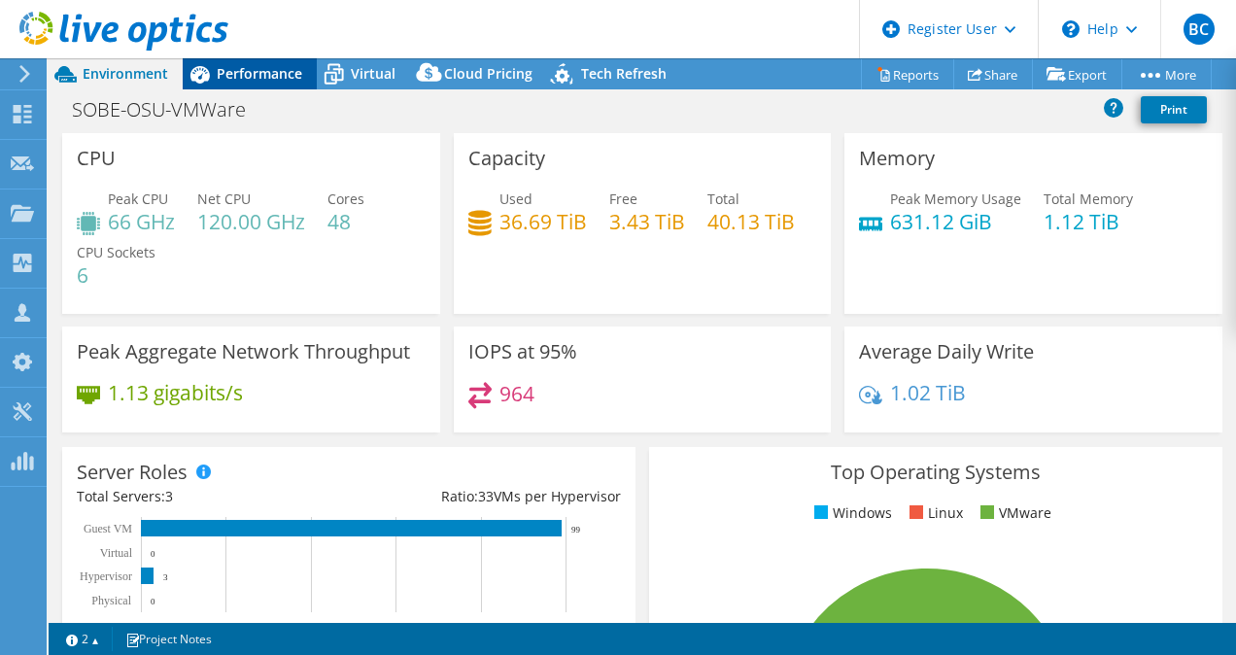
click at [239, 86] on div "Performance" at bounding box center [250, 73] width 134 height 31
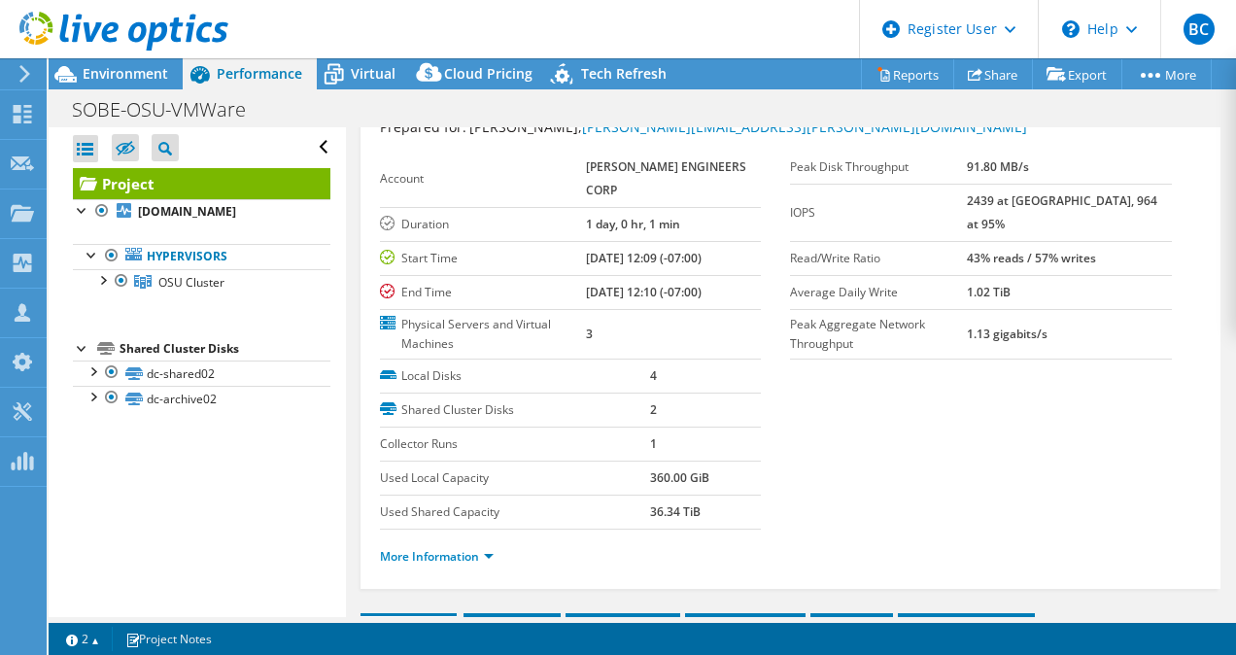
scroll to position [97, 0]
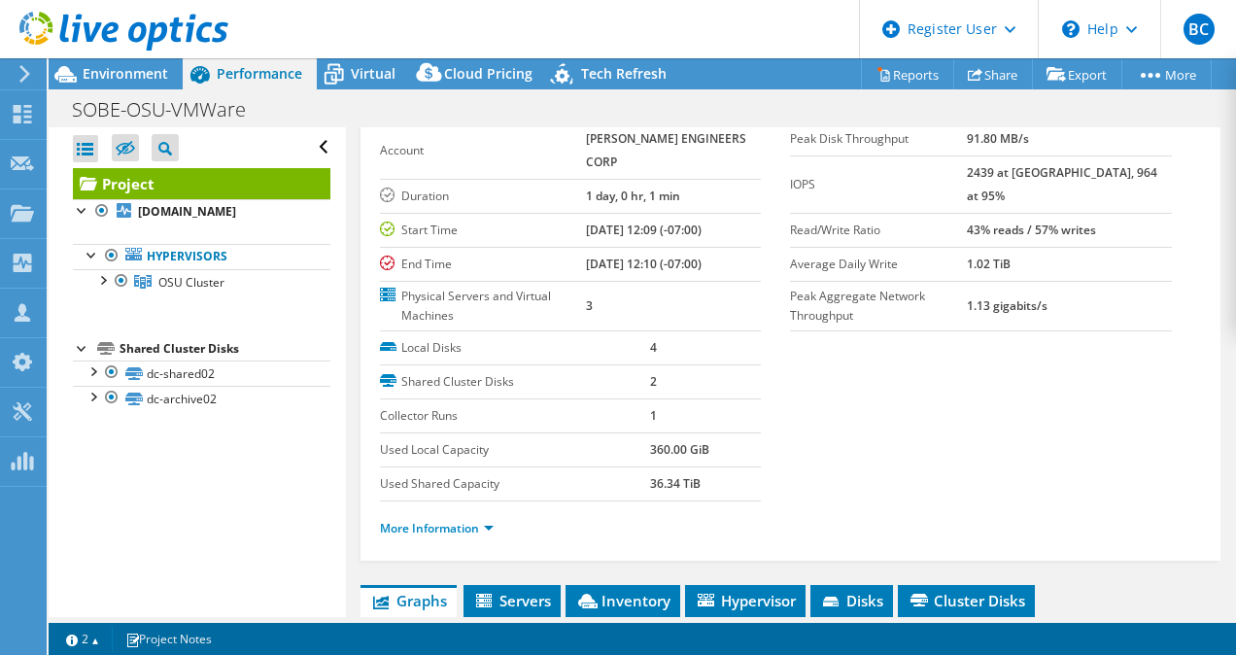
click at [462, 518] on li "More Information" at bounding box center [442, 528] width 125 height 21
click at [454, 529] on link "More Information" at bounding box center [437, 528] width 114 height 17
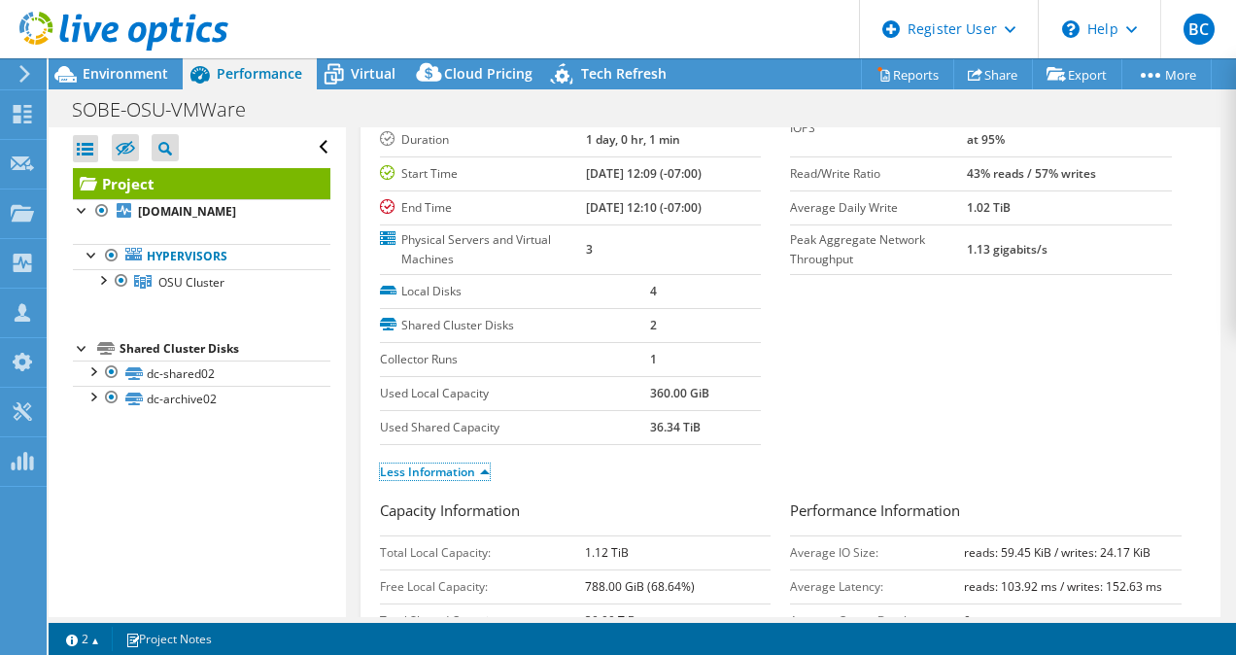
scroll to position [194, 0]
